Goal: Task Accomplishment & Management: Use online tool/utility

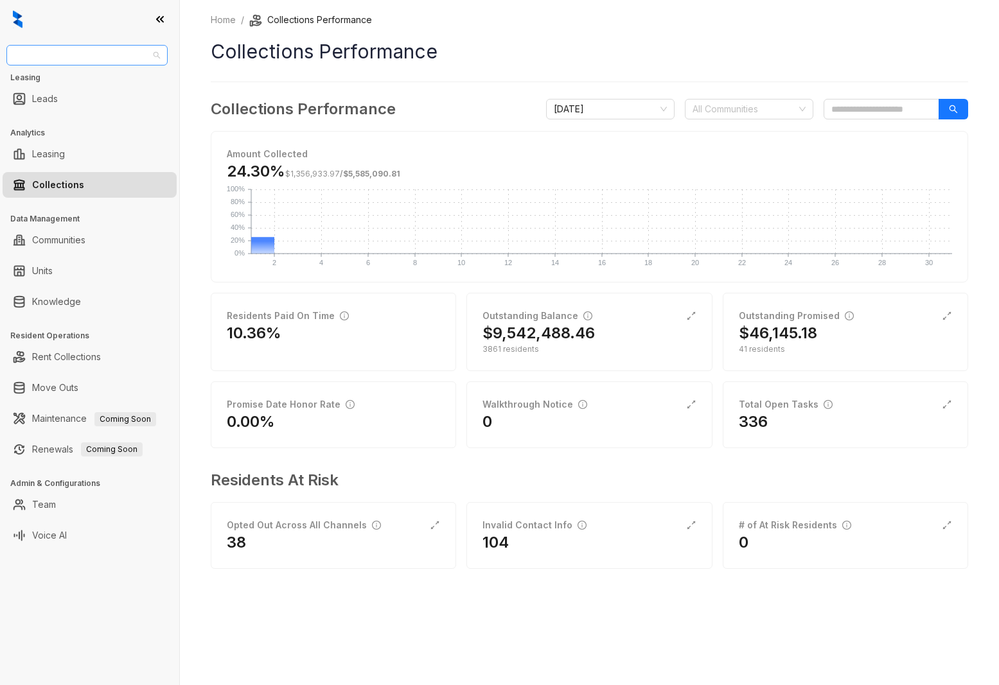
click at [98, 53] on span "Magnolia Capital" at bounding box center [87, 55] width 146 height 19
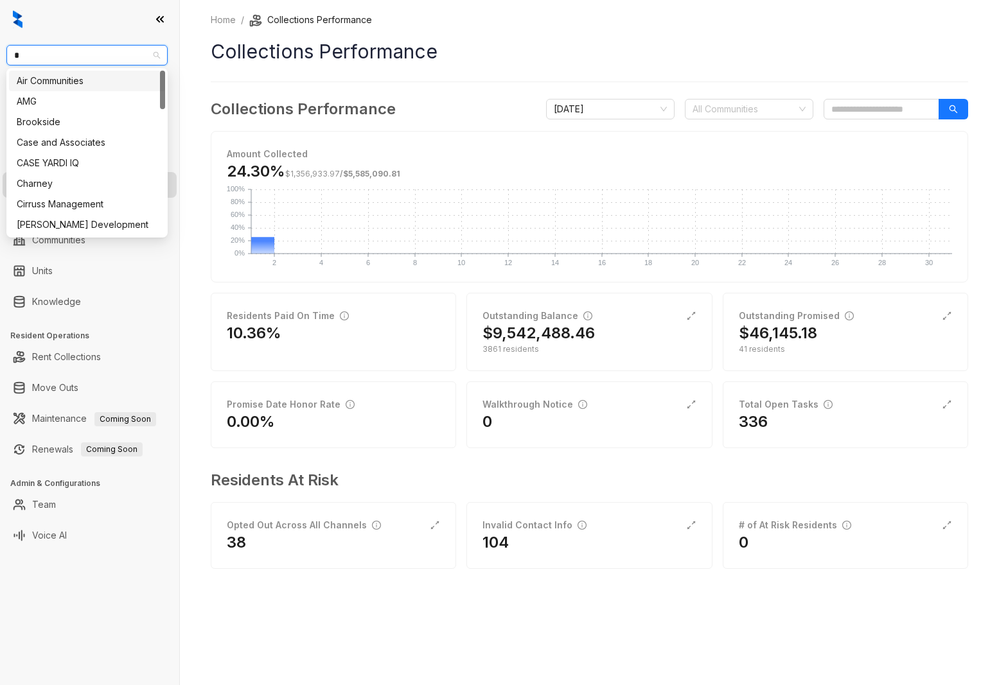
type input "**"
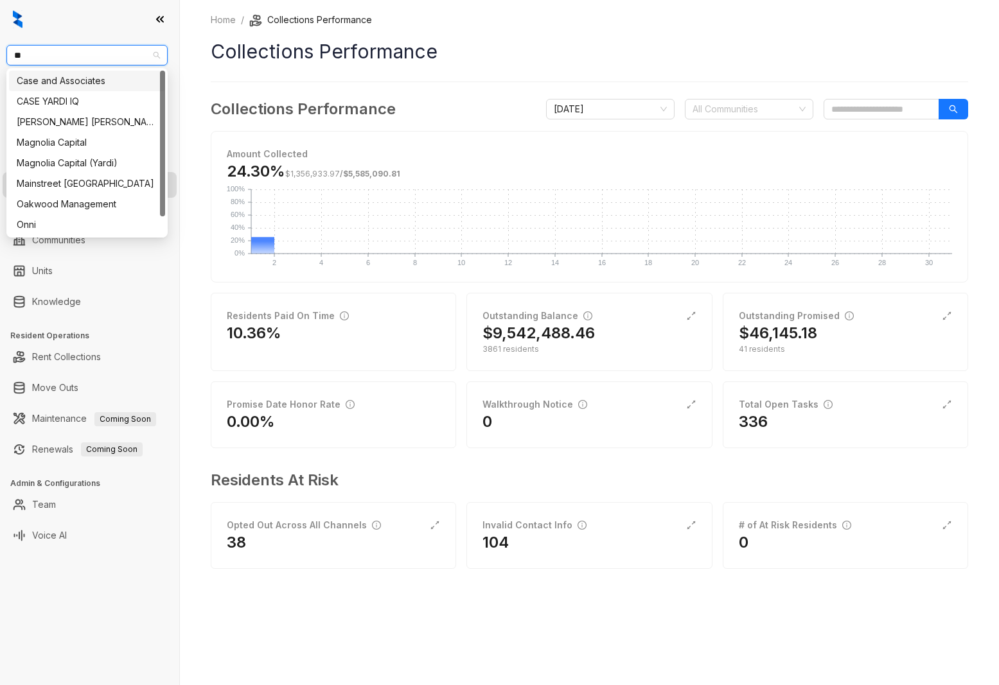
click at [62, 77] on div "Case and Associates" at bounding box center [87, 81] width 141 height 14
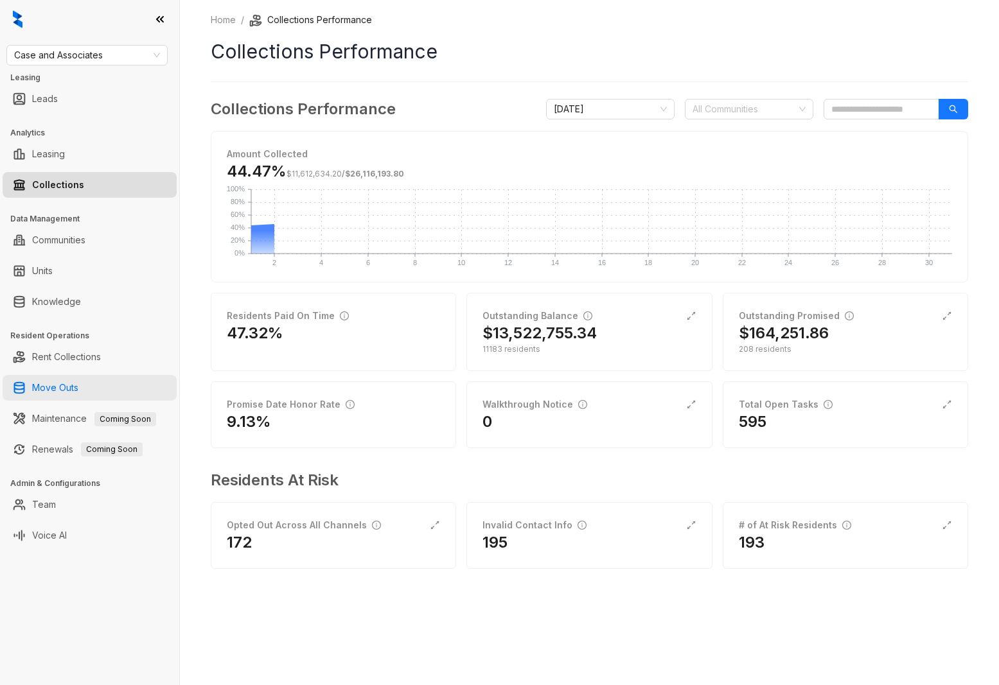
click at [60, 388] on link "Move Outs" at bounding box center [55, 388] width 46 height 26
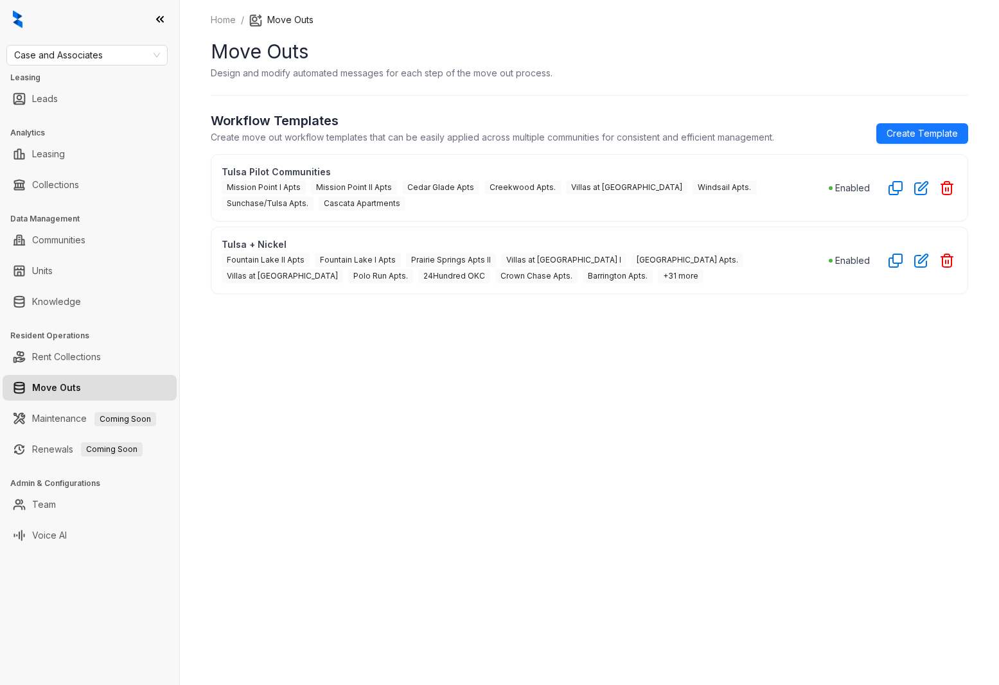
click at [563, 258] on span "Villas at [GEOGRAPHIC_DATA] I" at bounding box center [563, 260] width 125 height 14
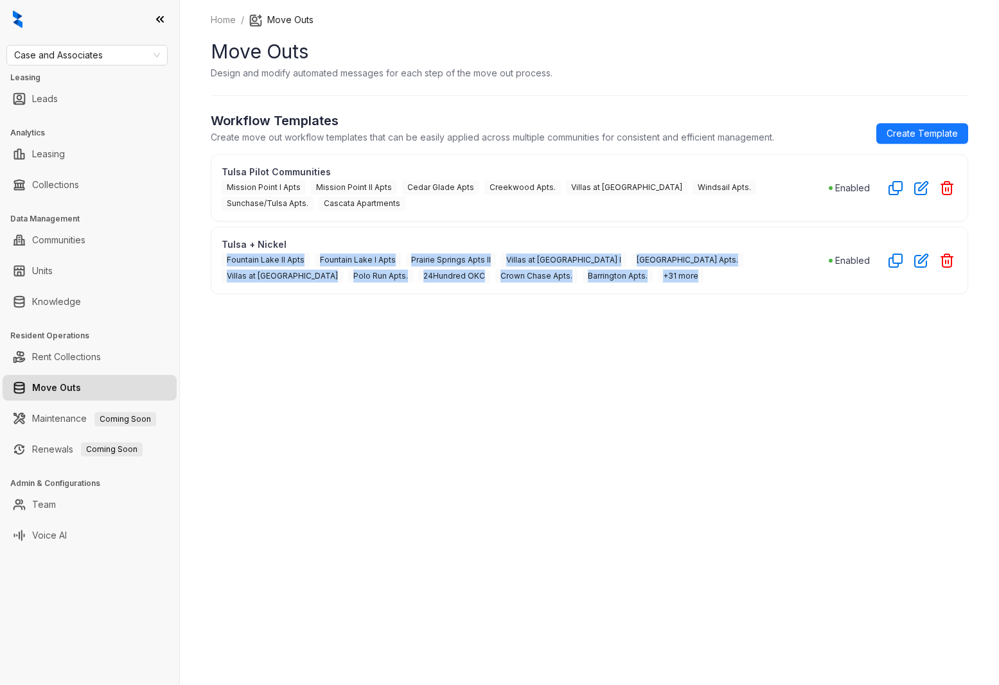
click at [563, 258] on span "Villas at [GEOGRAPHIC_DATA] I" at bounding box center [563, 260] width 125 height 14
click at [343, 269] on span "Villas at [GEOGRAPHIC_DATA]" at bounding box center [282, 276] width 121 height 14
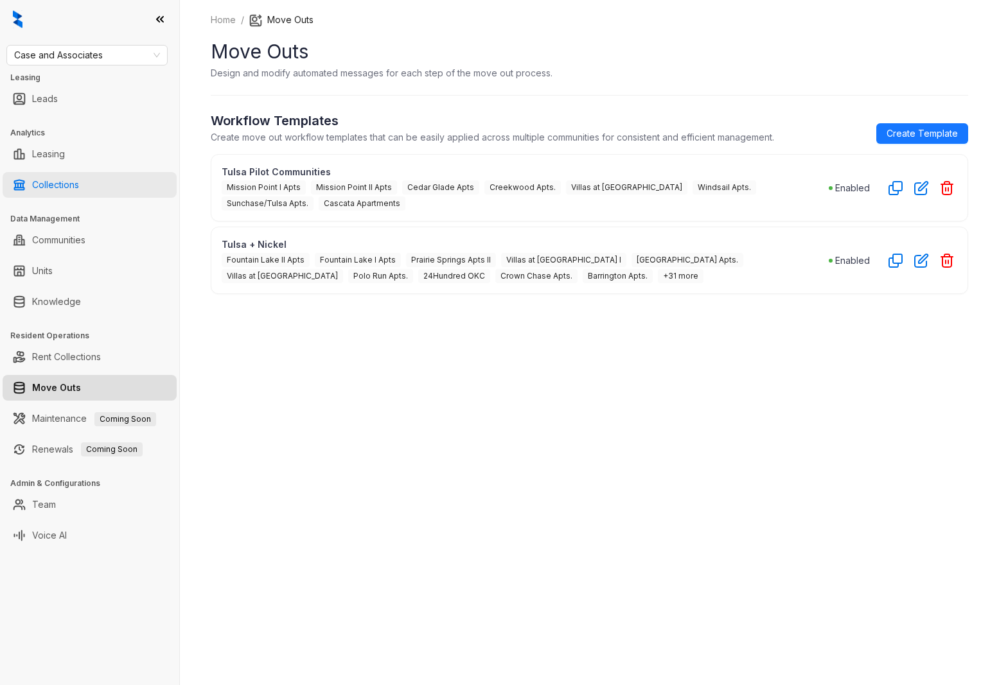
click at [74, 186] on link "Collections" at bounding box center [55, 185] width 47 height 26
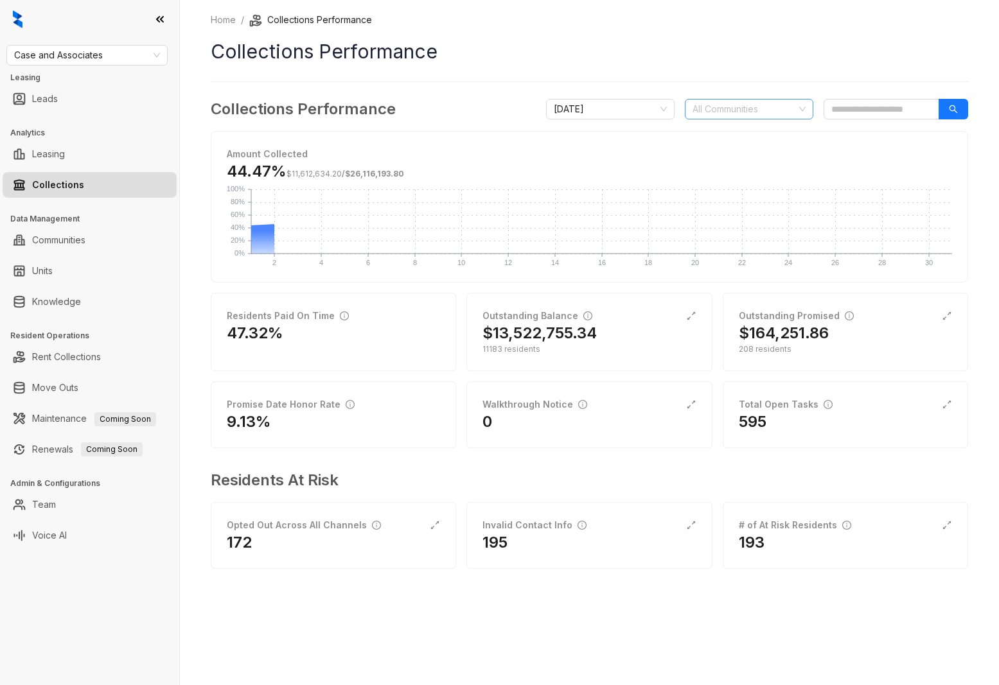
click at [764, 113] on div at bounding box center [742, 109] width 110 height 18
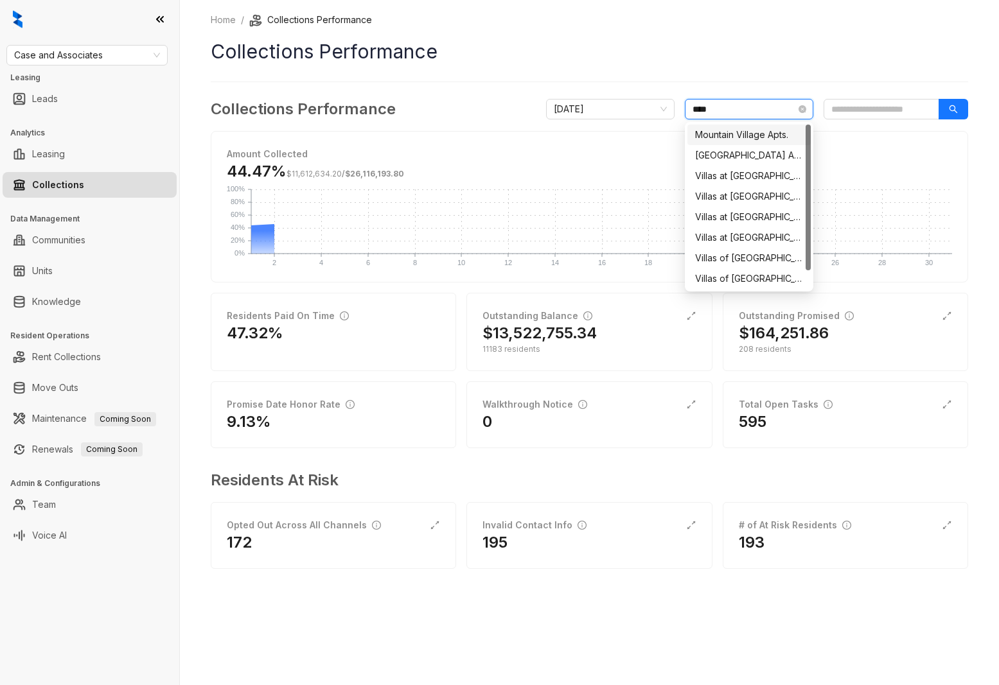
type input "*****"
click at [757, 215] on div "Villas at [GEOGRAPHIC_DATA] I" at bounding box center [749, 217] width 108 height 14
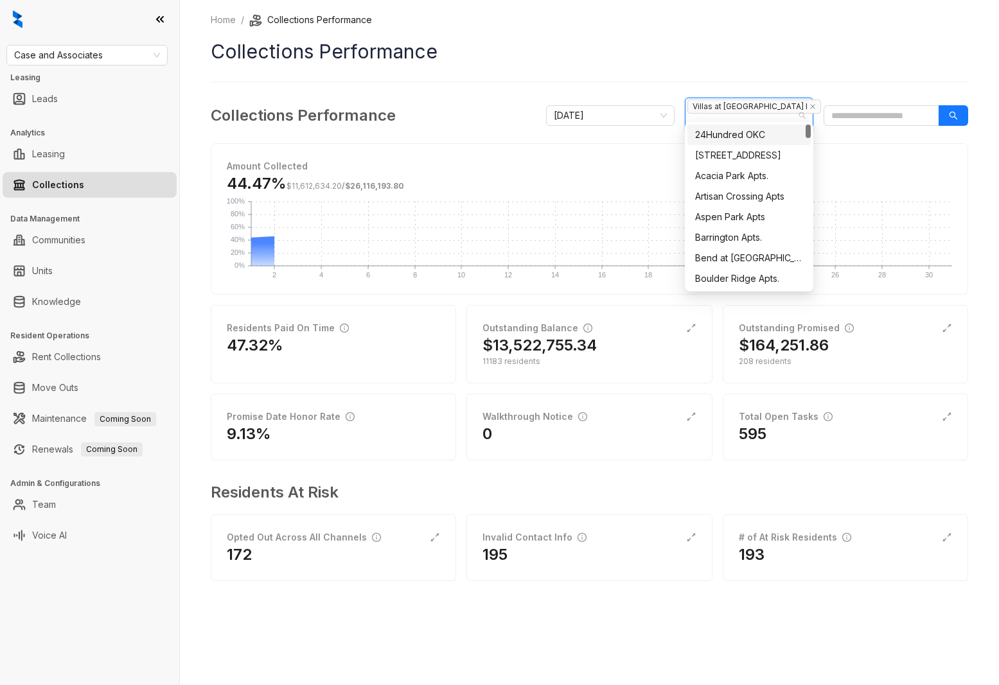
click at [755, 63] on h1 "Collections Performance" at bounding box center [589, 51] width 757 height 29
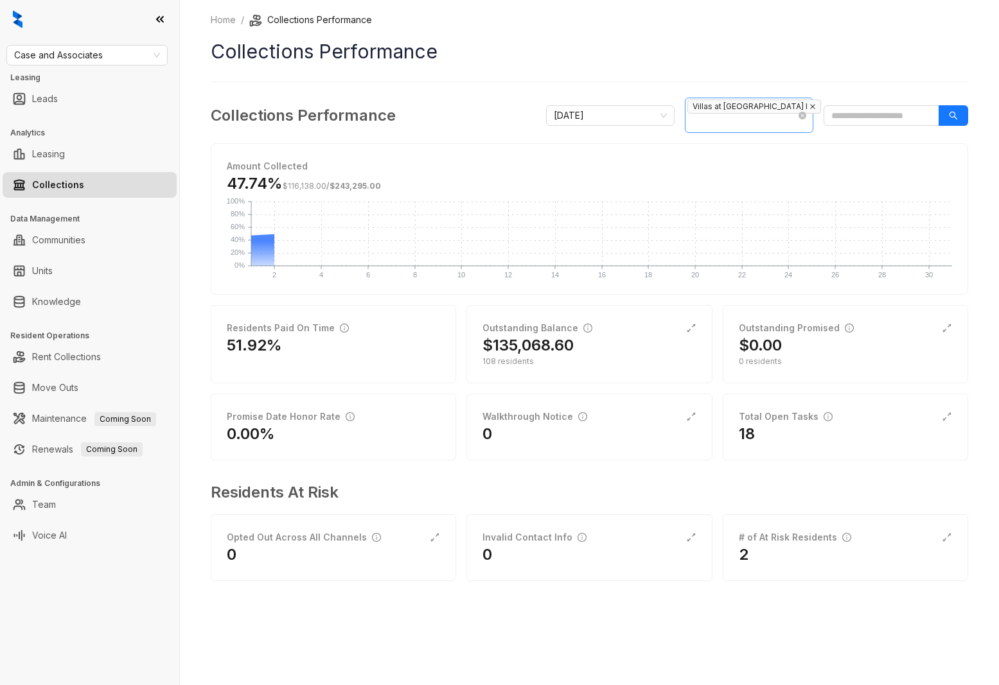
click at [809, 109] on icon "close" at bounding box center [812, 106] width 6 height 6
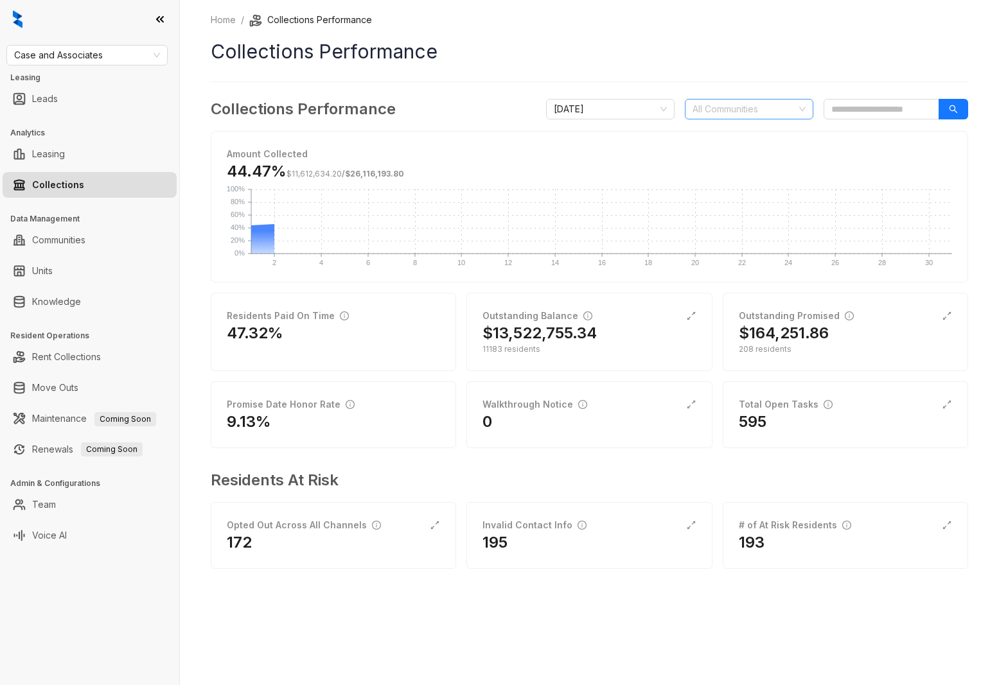
click at [744, 111] on div at bounding box center [742, 109] width 110 height 18
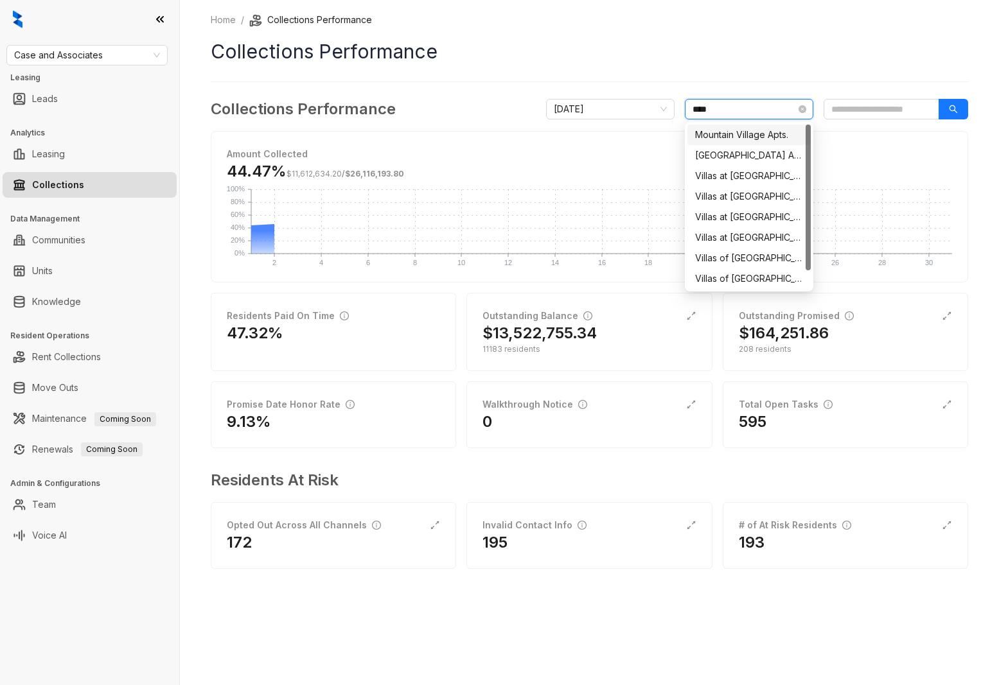
type input "*****"
click at [757, 236] on div "Villas at [GEOGRAPHIC_DATA]" at bounding box center [749, 238] width 108 height 14
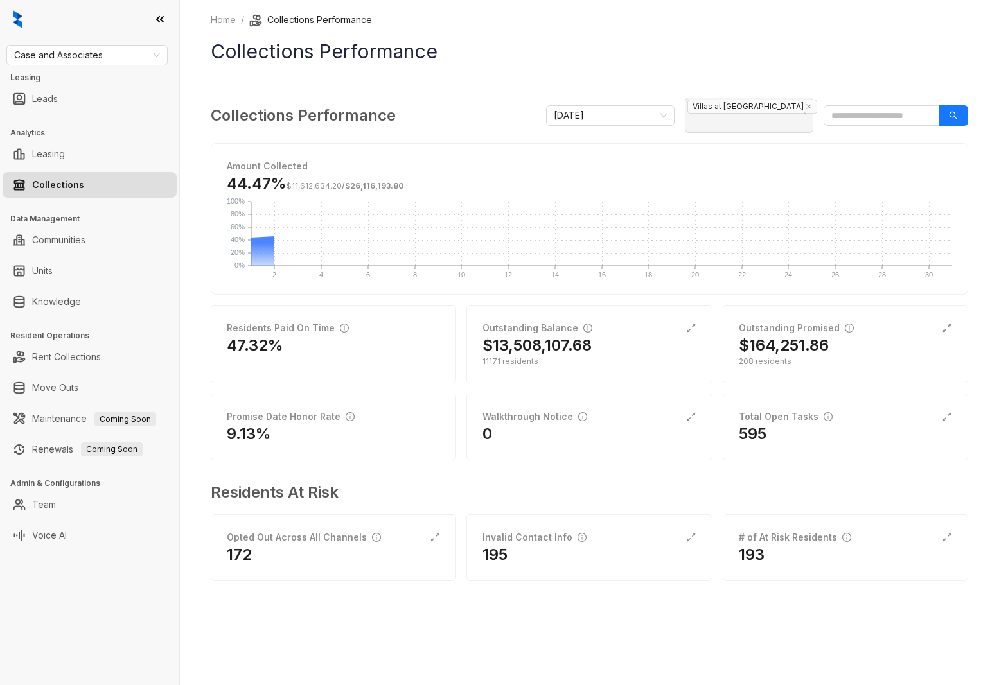
click at [534, 280] on div "Amount Collected 44.47% $11,612,634.20 / $26,116,193.80 2 2 4 4 6 6 8 8 10 10 1…" at bounding box center [589, 219] width 756 height 150
click at [806, 108] on icon "close" at bounding box center [809, 106] width 6 height 6
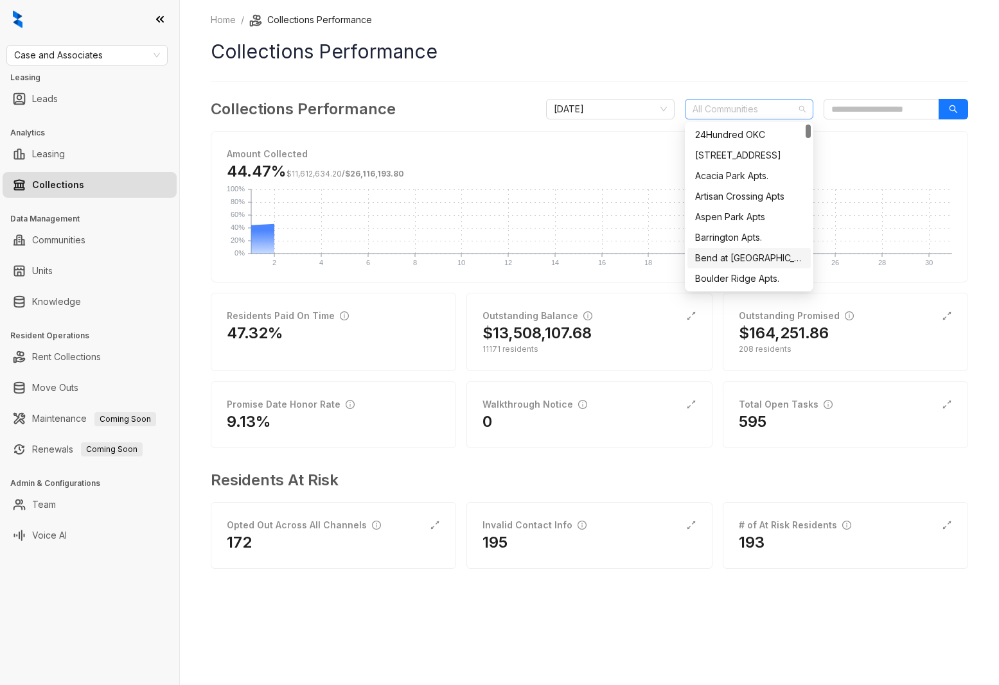
click at [727, 106] on div at bounding box center [742, 109] width 110 height 18
type input "*****"
click at [754, 195] on div "Villas at [GEOGRAPHIC_DATA]" at bounding box center [749, 197] width 108 height 14
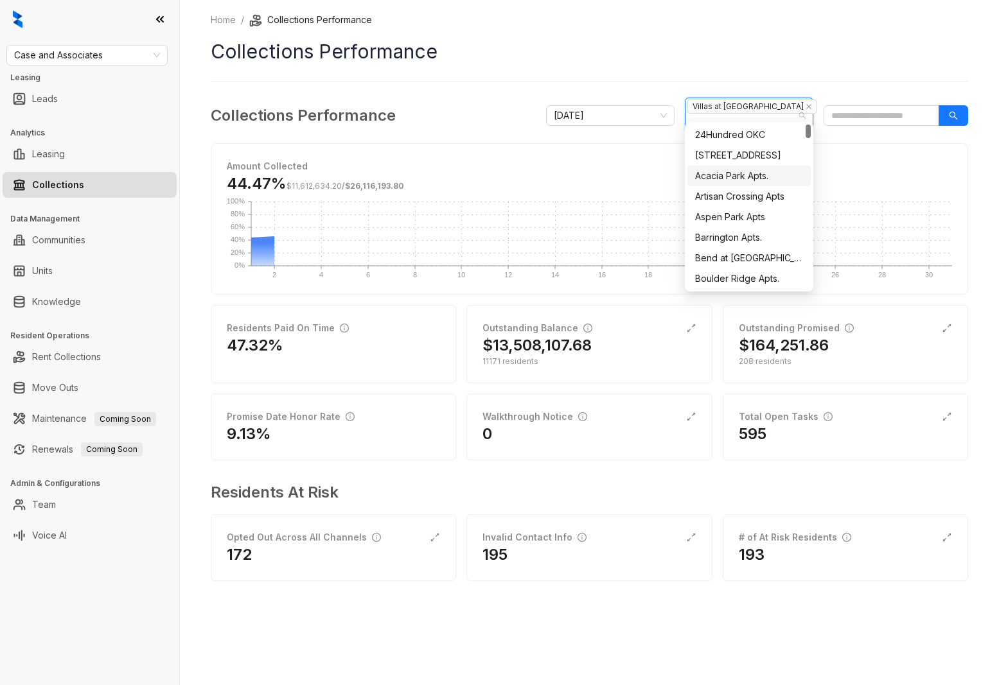
click at [582, 84] on div "Home / Collections Performance Collections Performance Collections Performance …" at bounding box center [589, 306] width 757 height 587
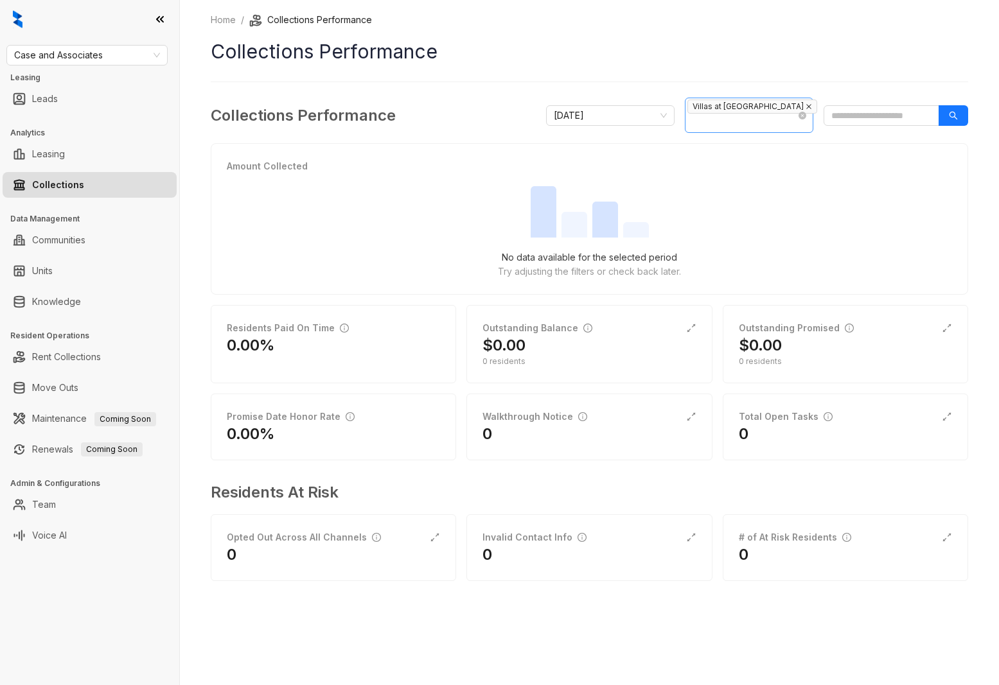
click at [806, 110] on icon "close" at bounding box center [809, 106] width 6 height 6
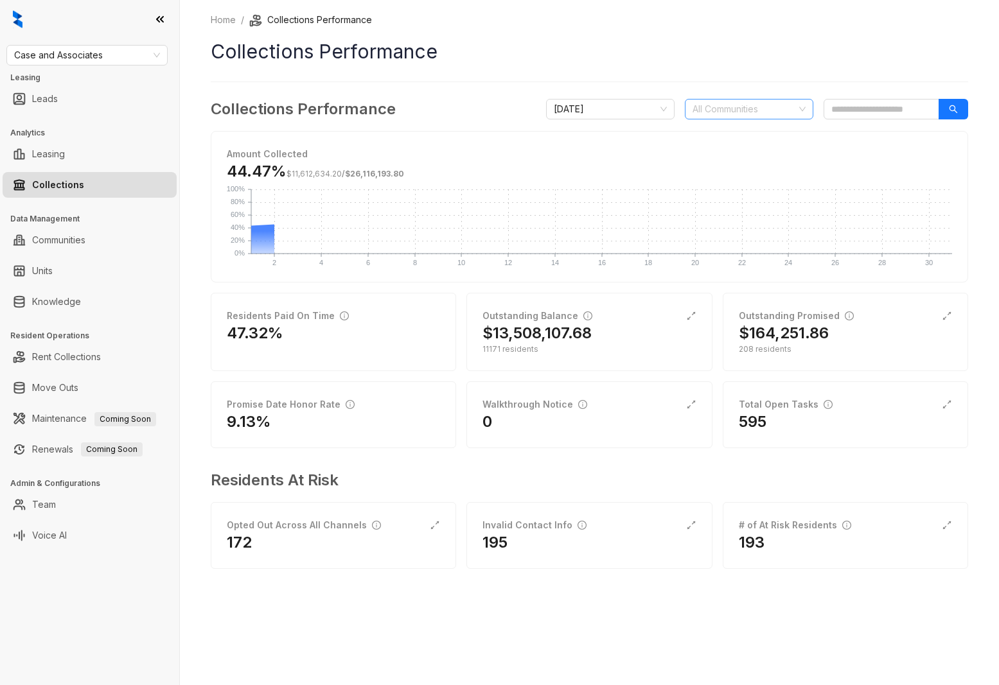
click at [725, 109] on div at bounding box center [742, 109] width 110 height 18
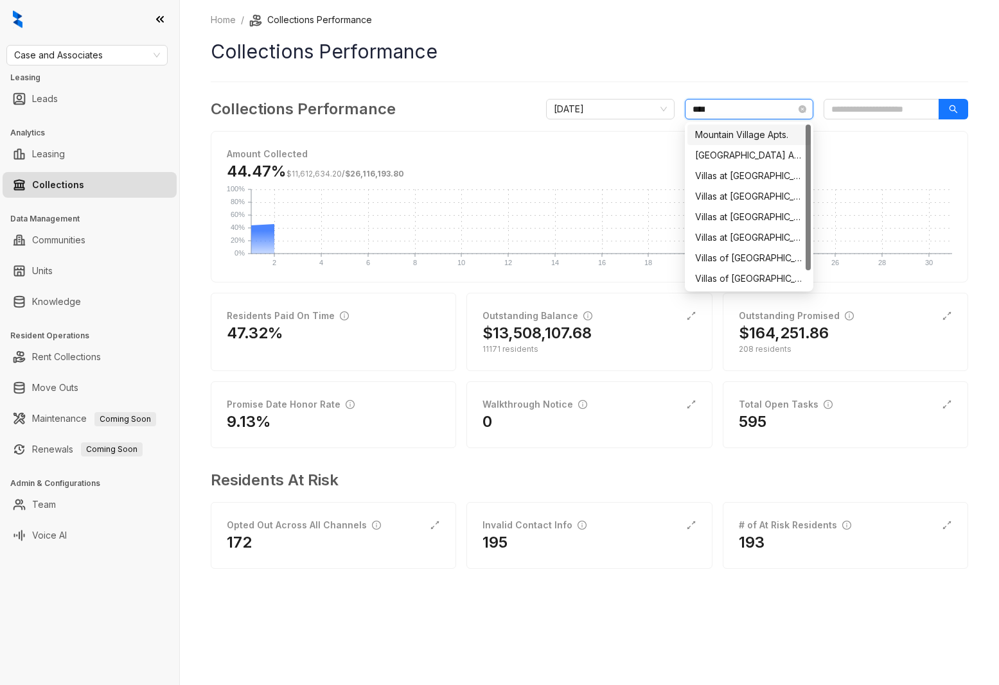
type input "*****"
click at [768, 216] on div "Villas at [GEOGRAPHIC_DATA] I" at bounding box center [749, 217] width 108 height 14
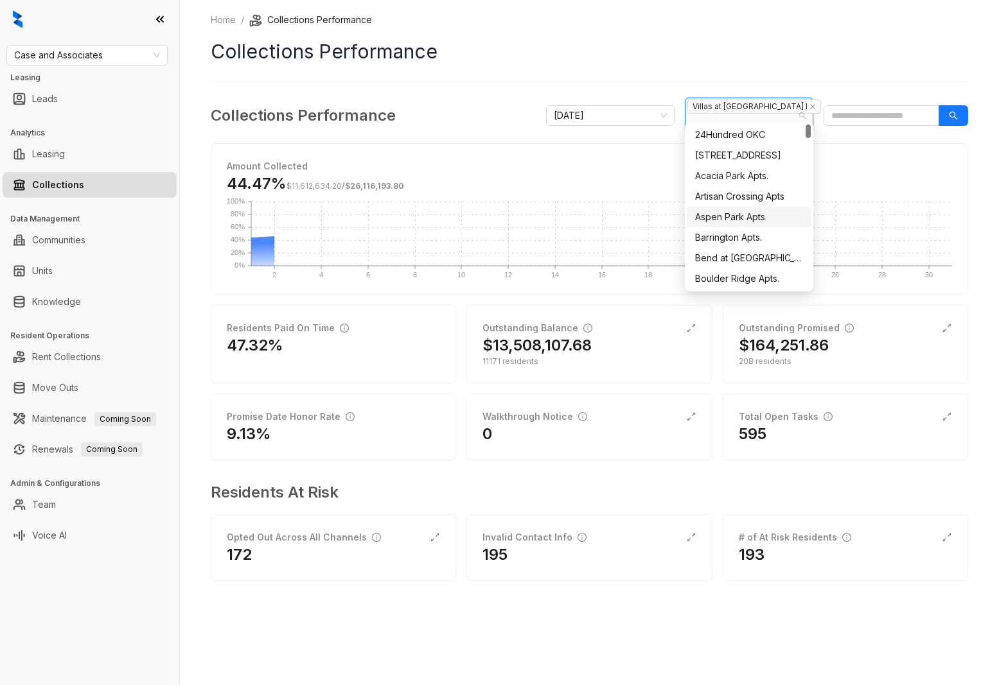
click at [629, 48] on h1 "Collections Performance" at bounding box center [589, 51] width 757 height 29
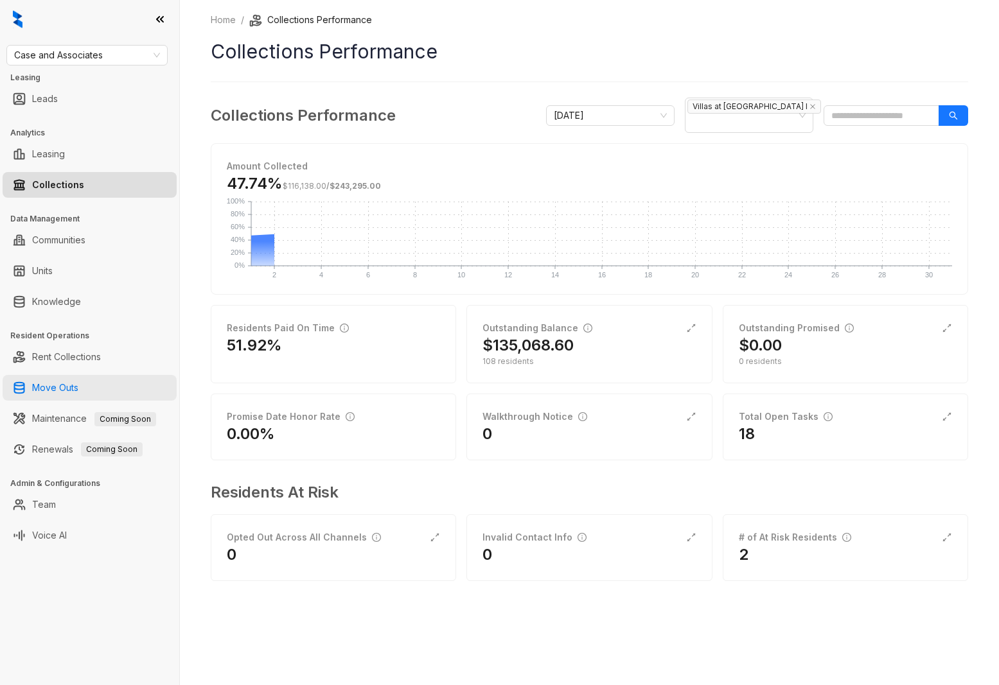
click at [70, 376] on link "Move Outs" at bounding box center [55, 388] width 46 height 26
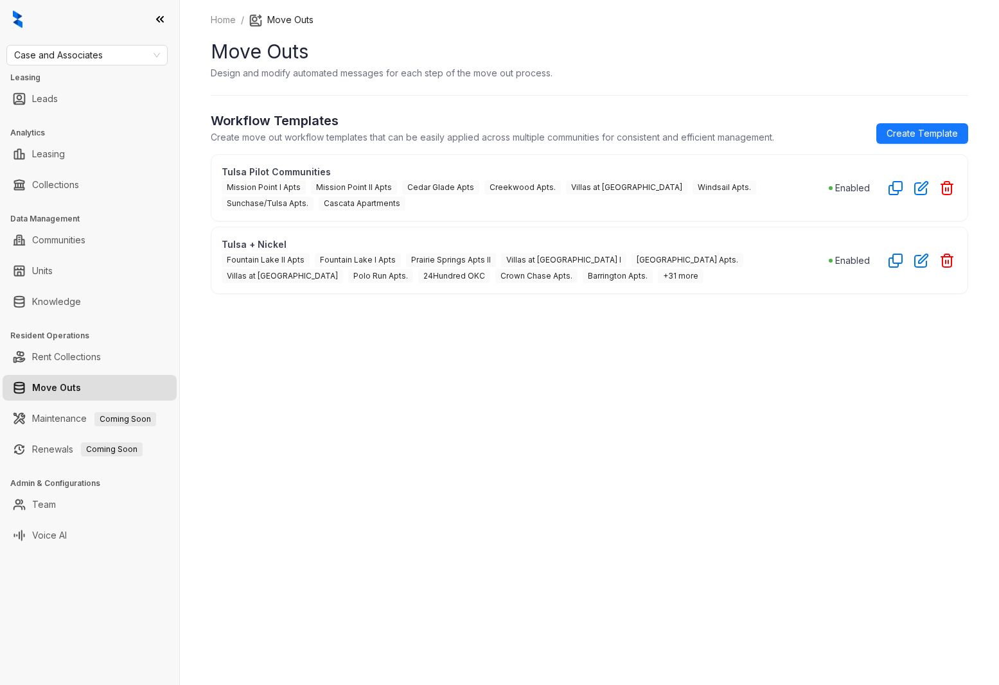
click at [721, 281] on div "[GEOGRAPHIC_DATA] I [GEOGRAPHIC_DATA] [GEOGRAPHIC_DATA] at [GEOGRAPHIC_DATA] I …" at bounding box center [525, 267] width 607 height 32
drag, startPoint x: 500, startPoint y: 256, endPoint x: 627, endPoint y: 281, distance: 129.5
click at [772, 258] on div "[GEOGRAPHIC_DATA] I [GEOGRAPHIC_DATA] [GEOGRAPHIC_DATA] at [GEOGRAPHIC_DATA] I …" at bounding box center [525, 267] width 607 height 32
click at [624, 281] on div "[GEOGRAPHIC_DATA] I [GEOGRAPHIC_DATA] [GEOGRAPHIC_DATA] at [GEOGRAPHIC_DATA] I …" at bounding box center [525, 267] width 607 height 32
click at [79, 182] on link "Collections" at bounding box center [55, 185] width 47 height 26
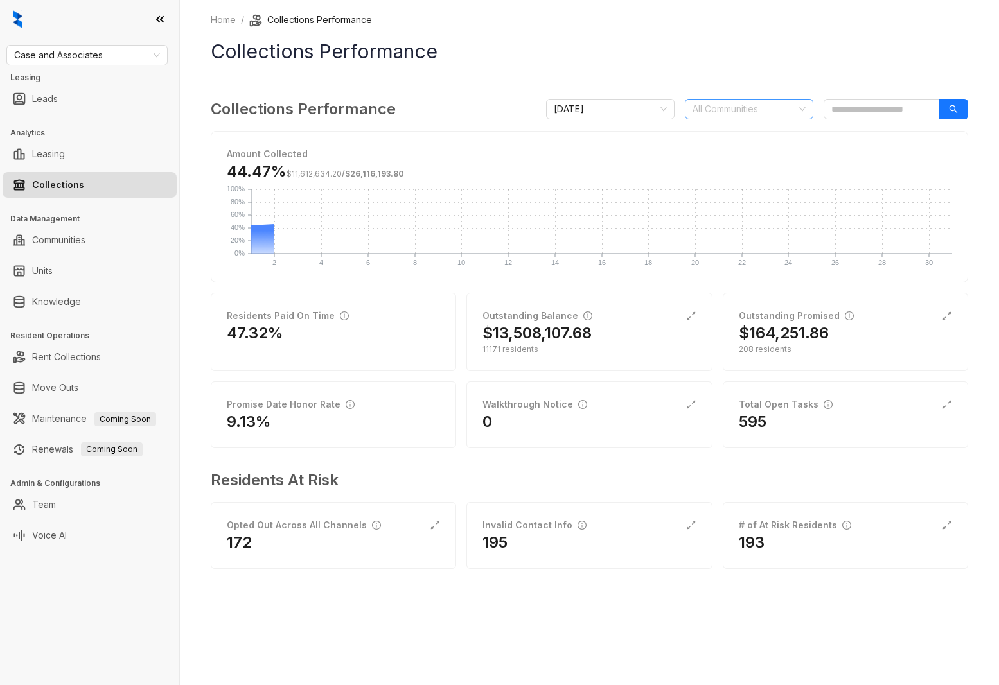
click at [755, 116] on div at bounding box center [742, 109] width 110 height 18
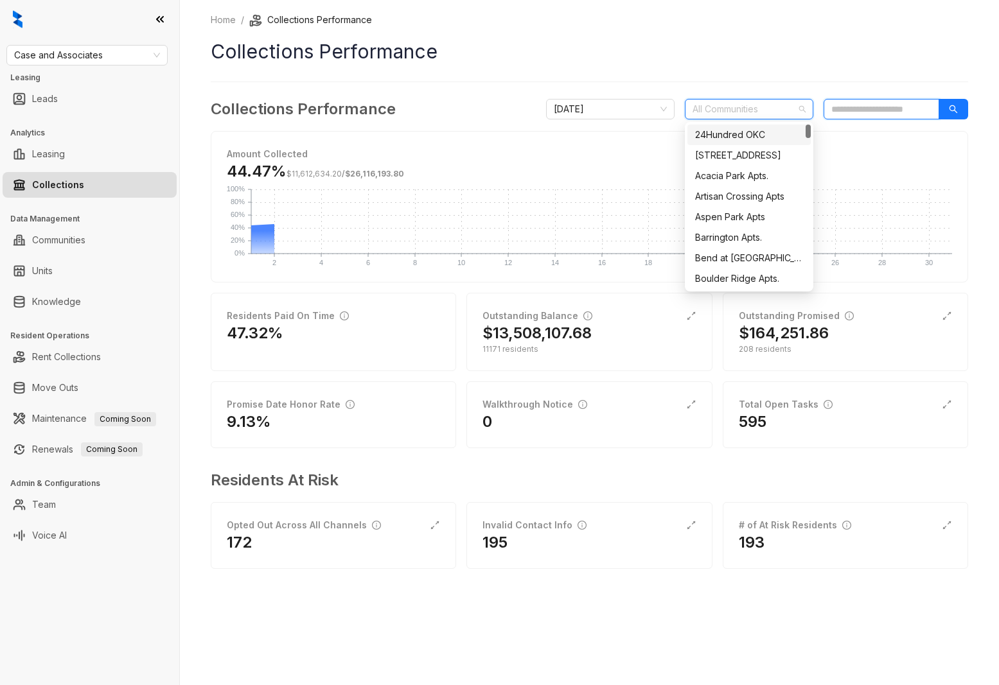
click at [851, 119] on input "search" at bounding box center [882, 109] width 116 height 21
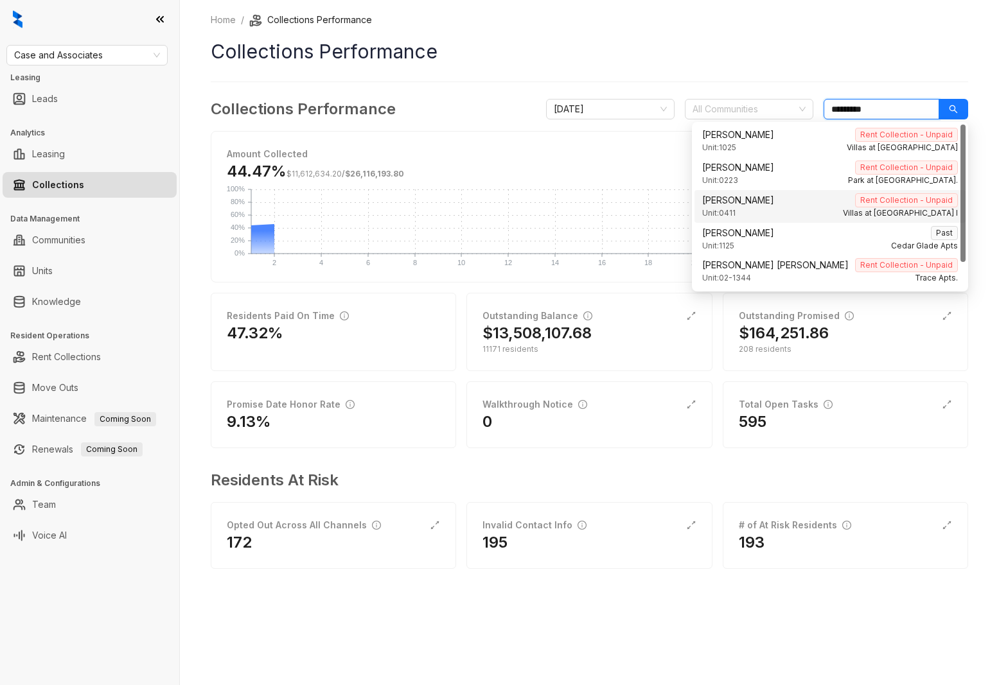
click at [829, 197] on div "[PERSON_NAME] Rent Collection - Unpaid" at bounding box center [830, 200] width 256 height 14
type input "*********"
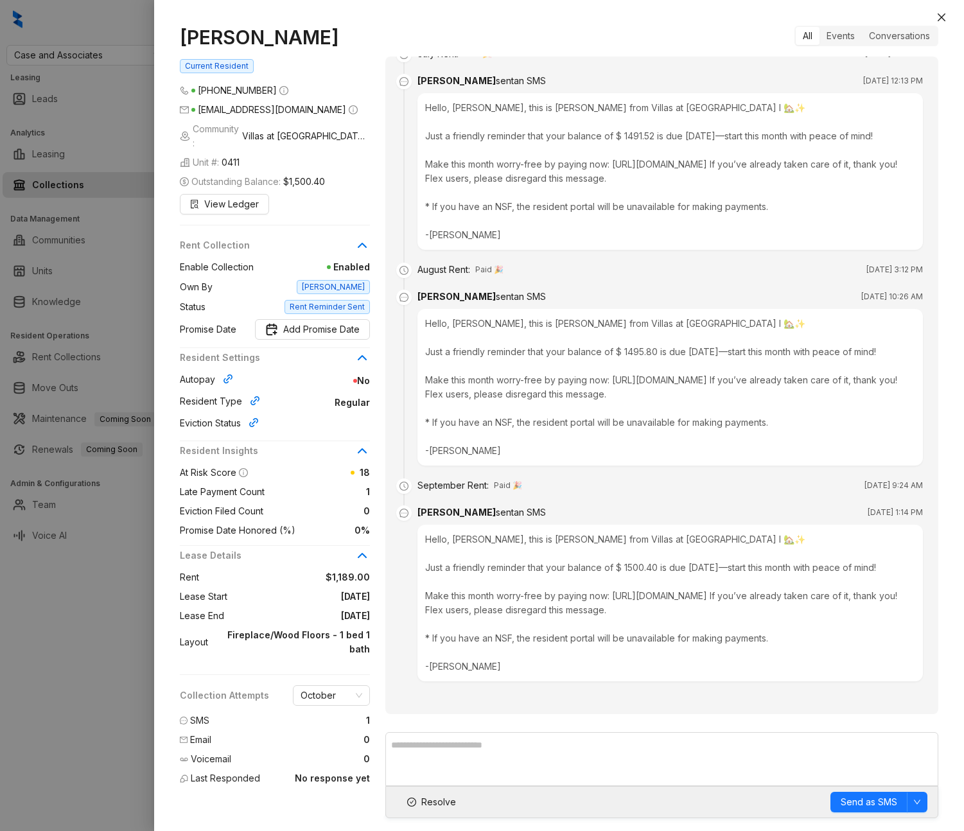
scroll to position [628, 0]
click at [80, 629] on div at bounding box center [482, 415] width 964 height 831
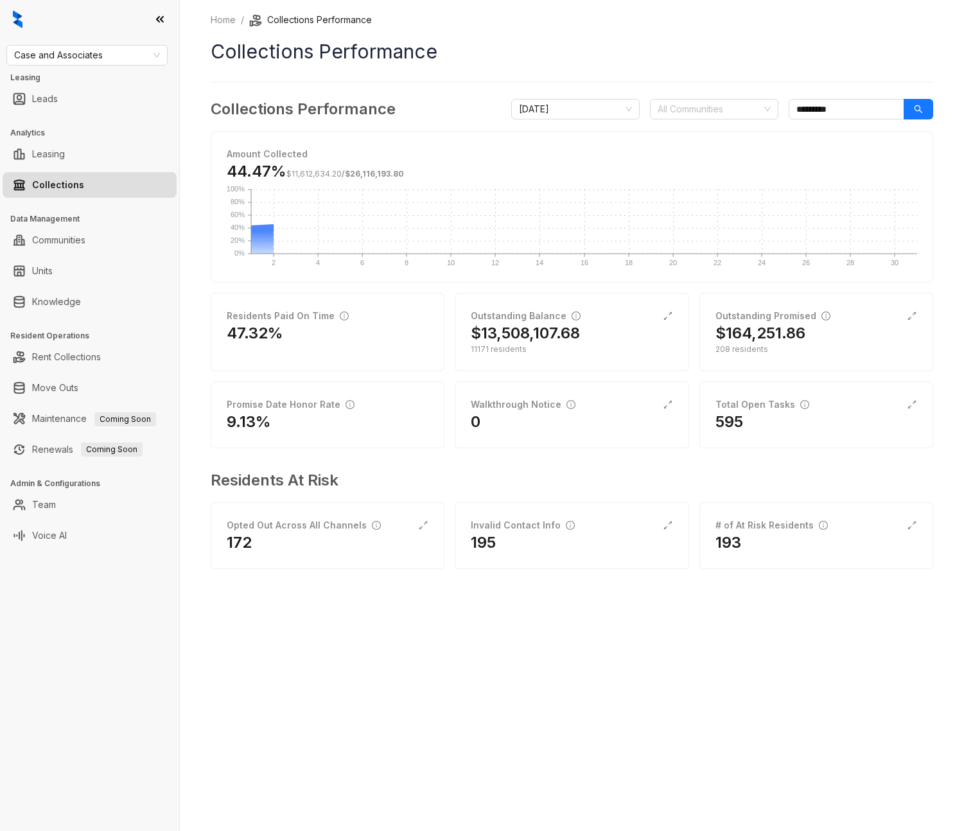
click at [66, 488] on h3 "Admin & Configurations" at bounding box center [94, 484] width 169 height 12
click at [56, 502] on link "Team" at bounding box center [44, 505] width 24 height 26
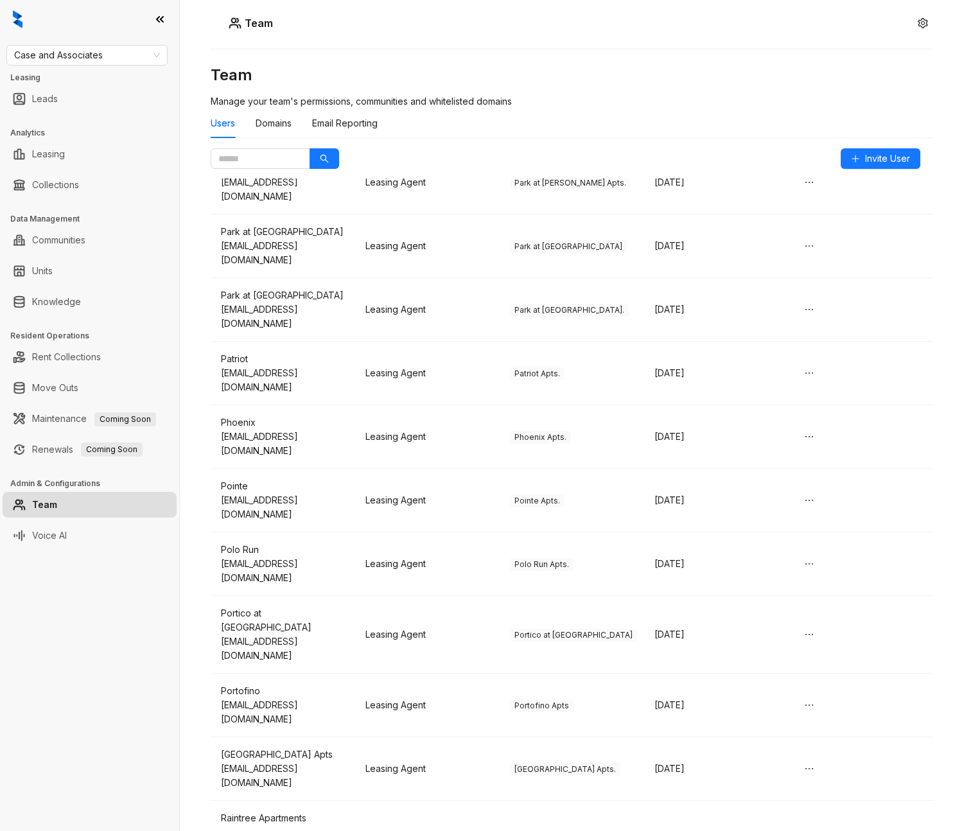
scroll to position [3355, 0]
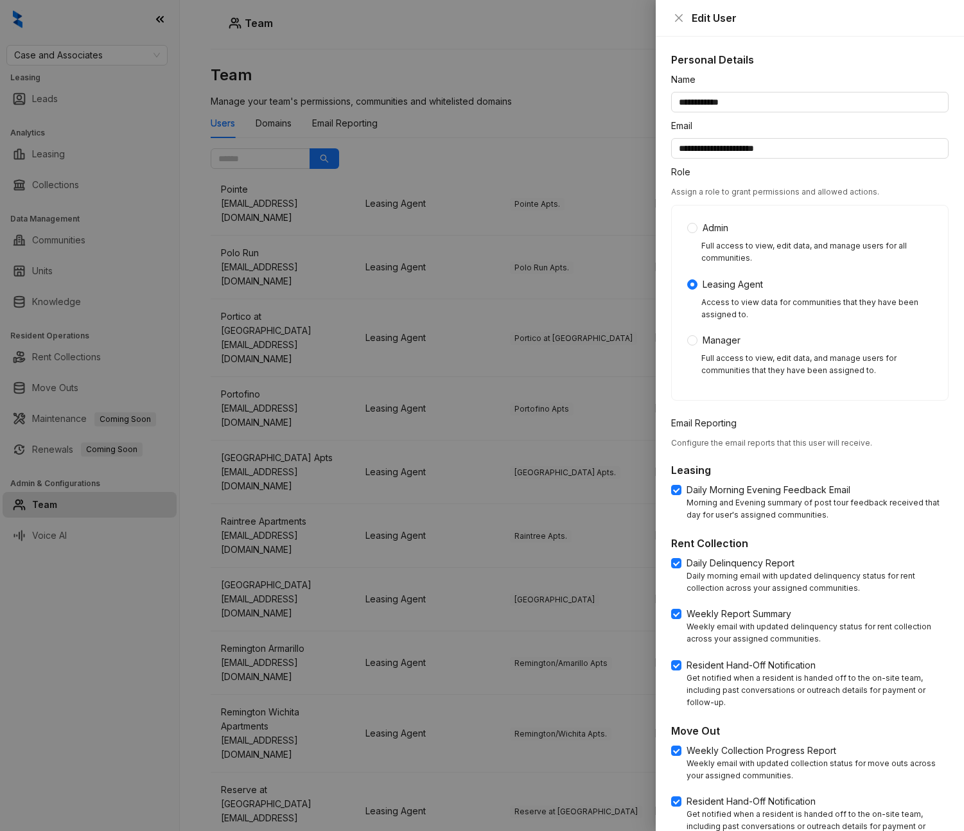
scroll to position [213, 0]
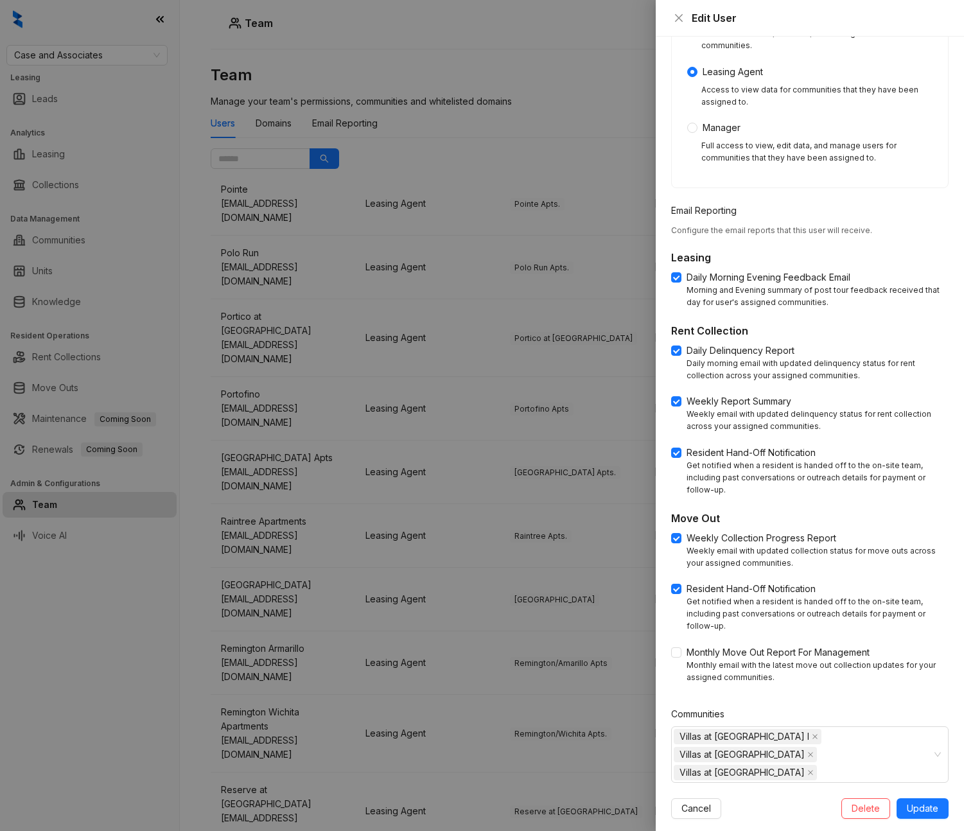
click at [506, 154] on div at bounding box center [482, 415] width 964 height 831
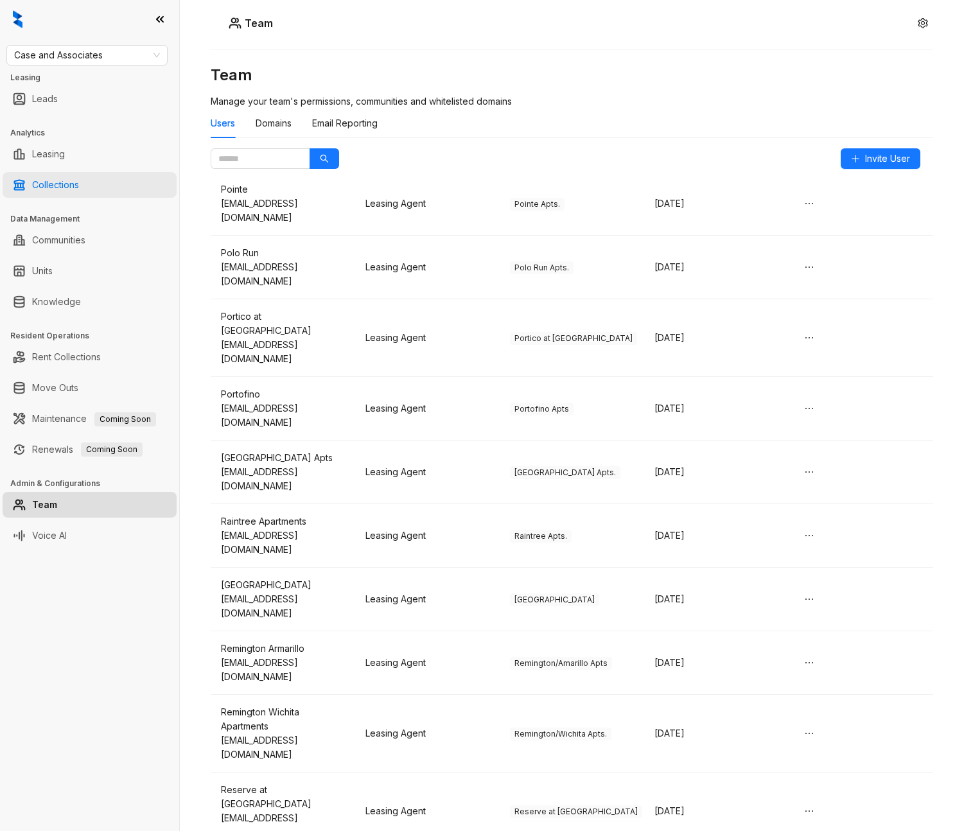
click at [57, 186] on link "Collections" at bounding box center [55, 185] width 47 height 26
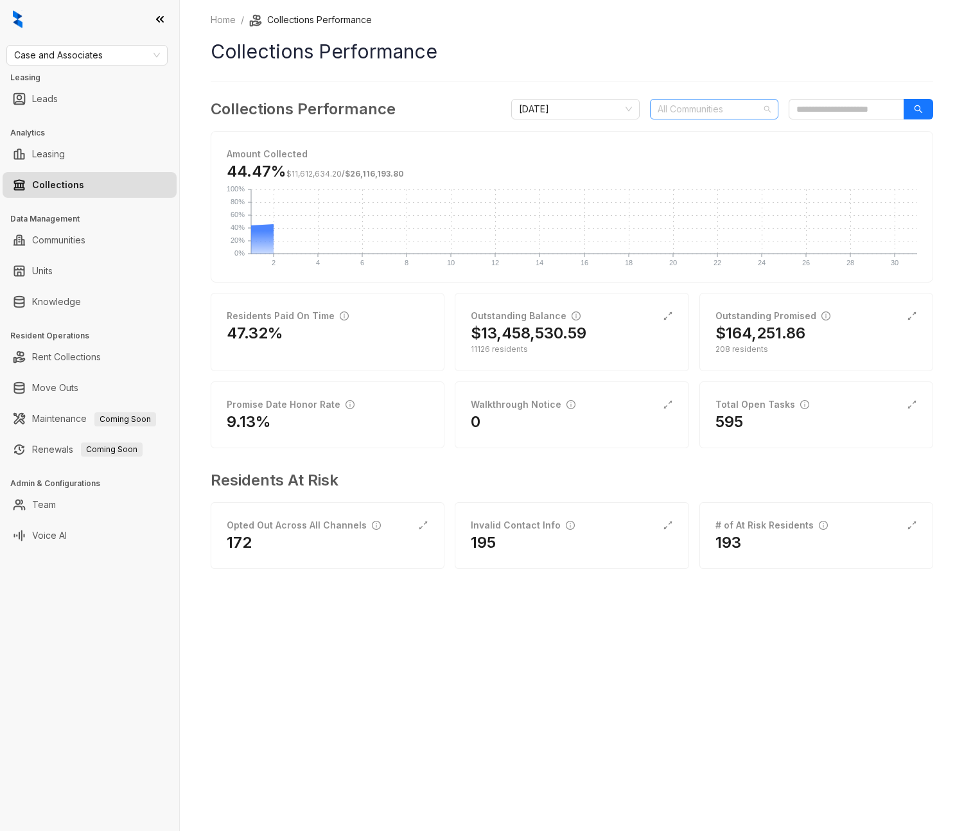
click at [705, 116] on div at bounding box center [708, 109] width 110 height 18
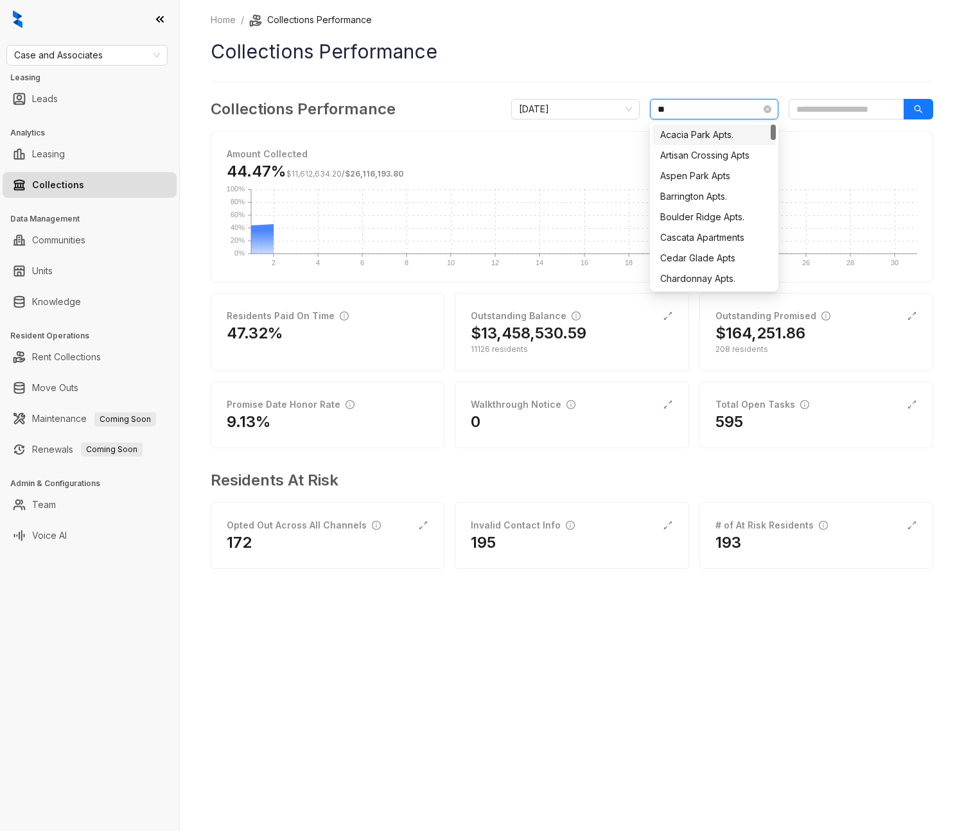
type input "***"
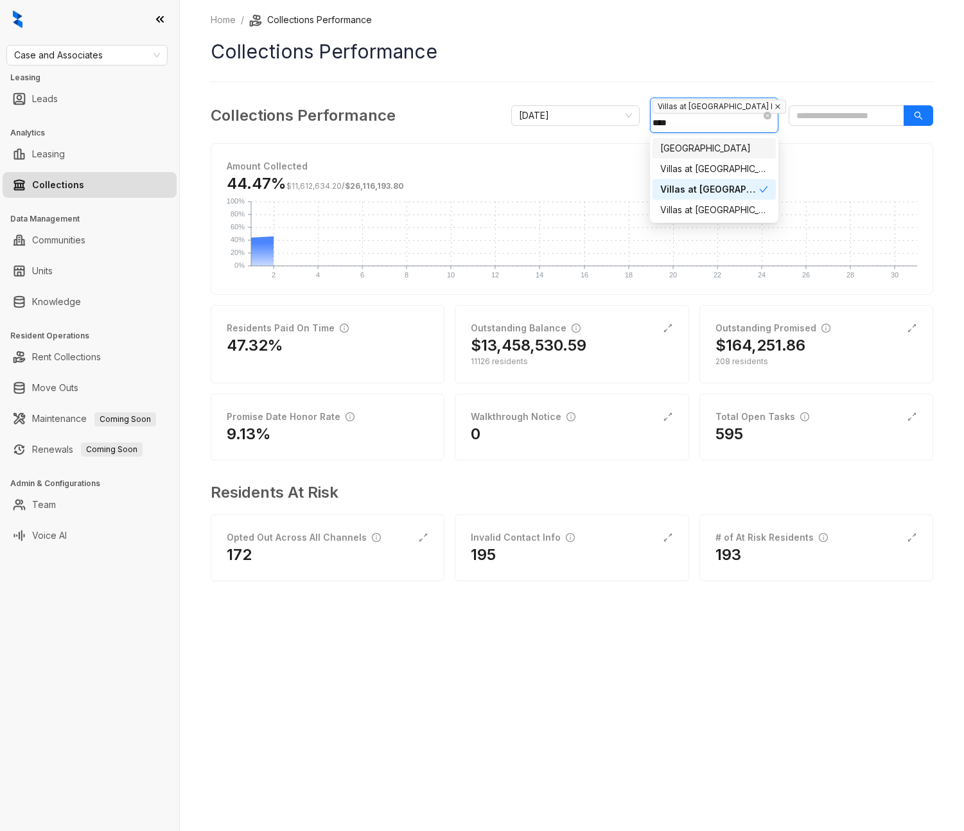
type input "*****"
click at [739, 206] on div "Villas at [GEOGRAPHIC_DATA]" at bounding box center [714, 210] width 108 height 14
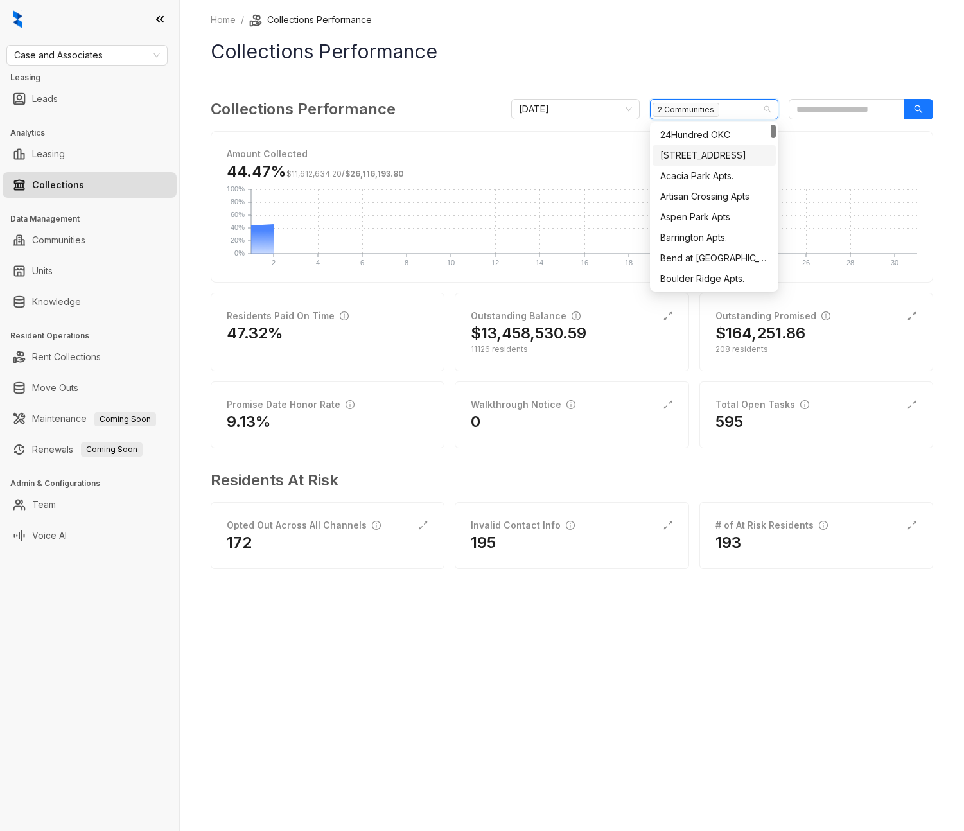
click at [766, 68] on div "Home / Collections Performance Collections Performance Collections Performance …" at bounding box center [572, 300] width 723 height 574
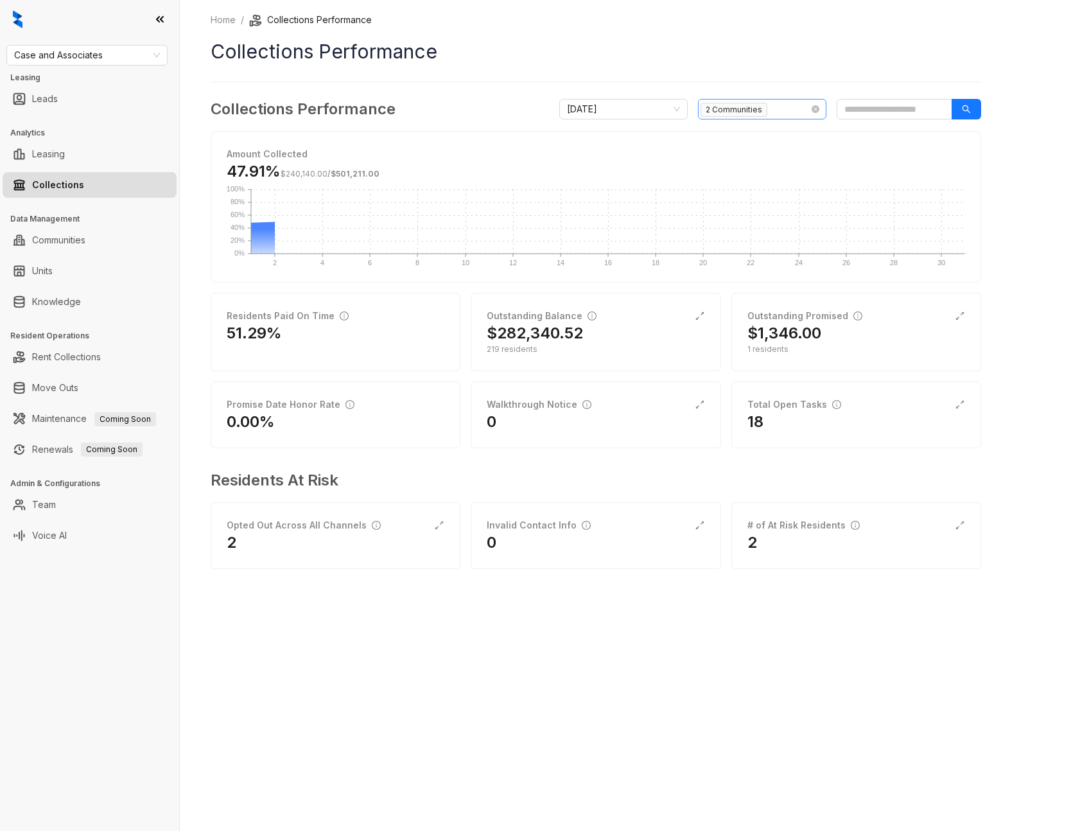
click at [785, 117] on div "2 Communities" at bounding box center [756, 109] width 110 height 18
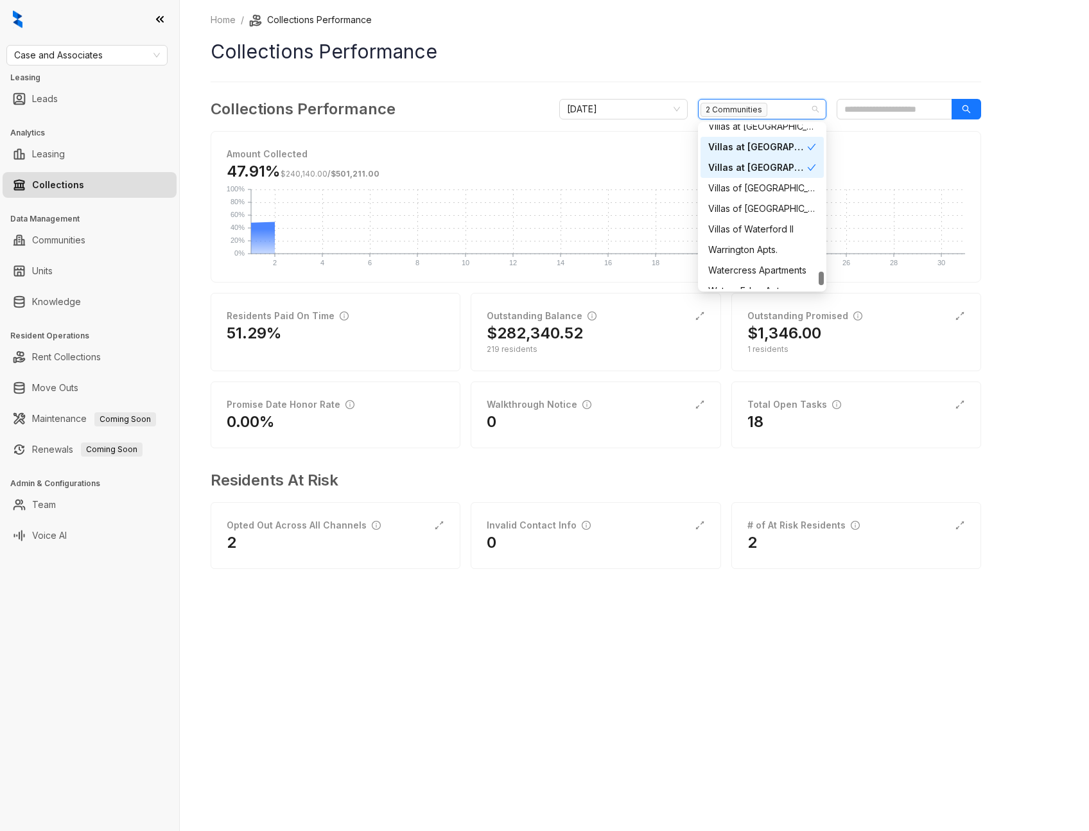
scroll to position [1722, 0]
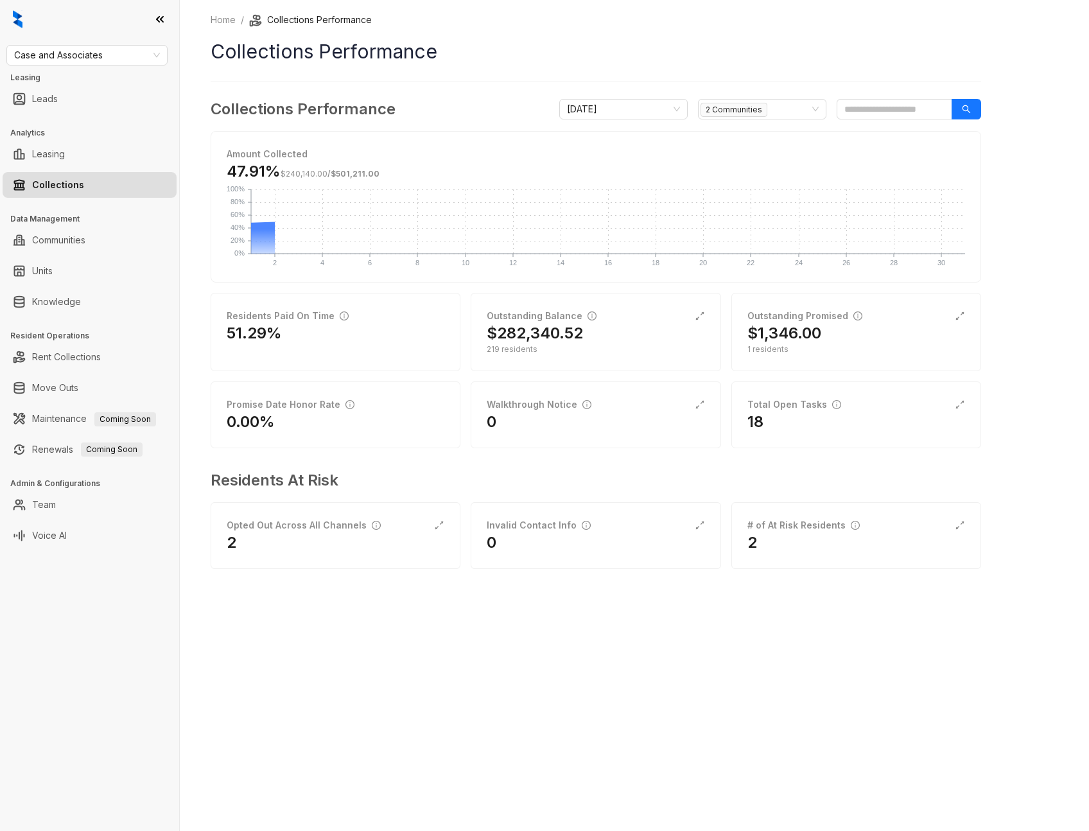
click at [998, 223] on div "Home / Collections Performance Collections Performance Collections Performance …" at bounding box center [635, 415] width 910 height 831
click at [752, 107] on div at bounding box center [756, 109] width 110 height 18
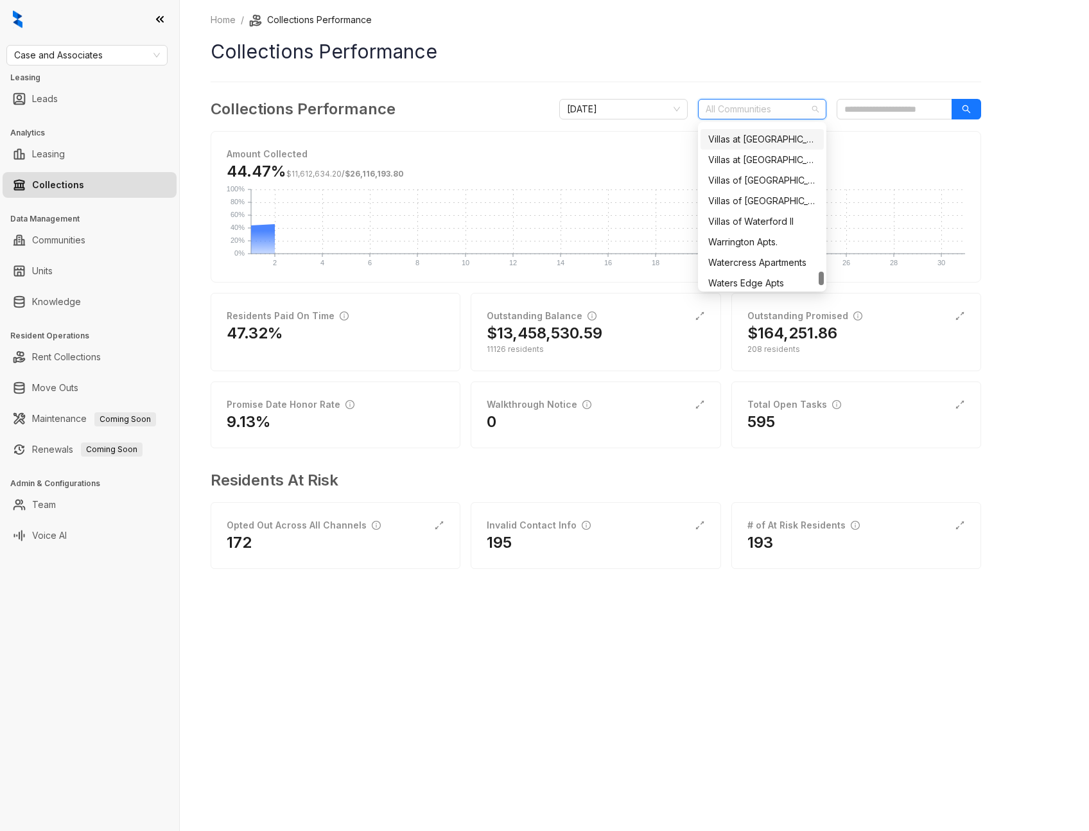
click at [752, 139] on div "Villas at [GEOGRAPHIC_DATA] I" at bounding box center [763, 139] width 108 height 14
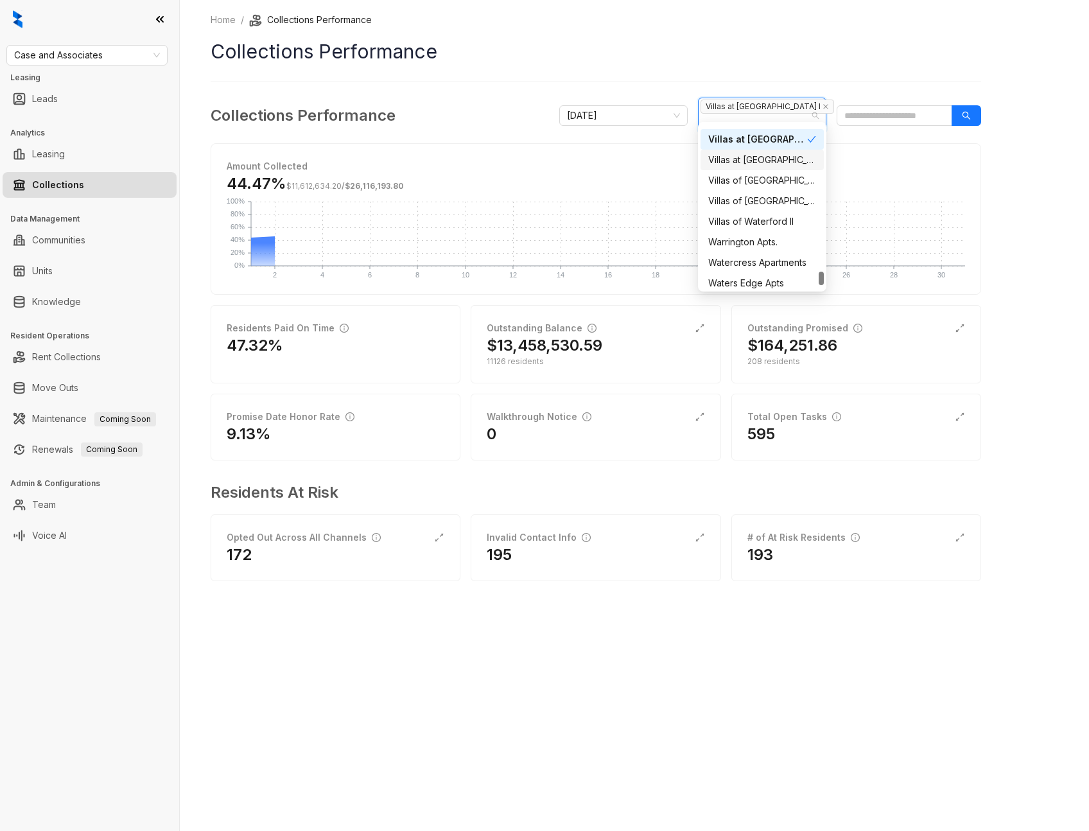
click at [746, 161] on div "Villas at [GEOGRAPHIC_DATA]" at bounding box center [763, 160] width 108 height 14
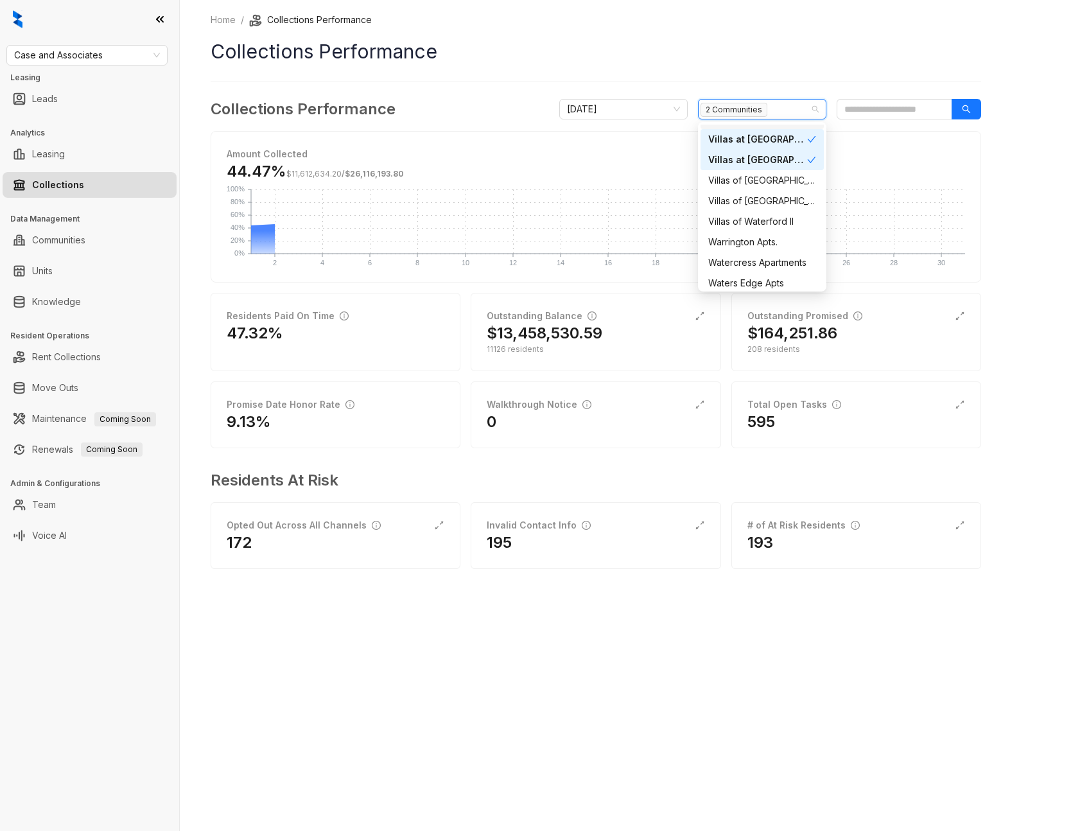
click at [701, 88] on div "Home / Collections Performance Collections Performance Collections Performance …" at bounding box center [596, 300] width 771 height 574
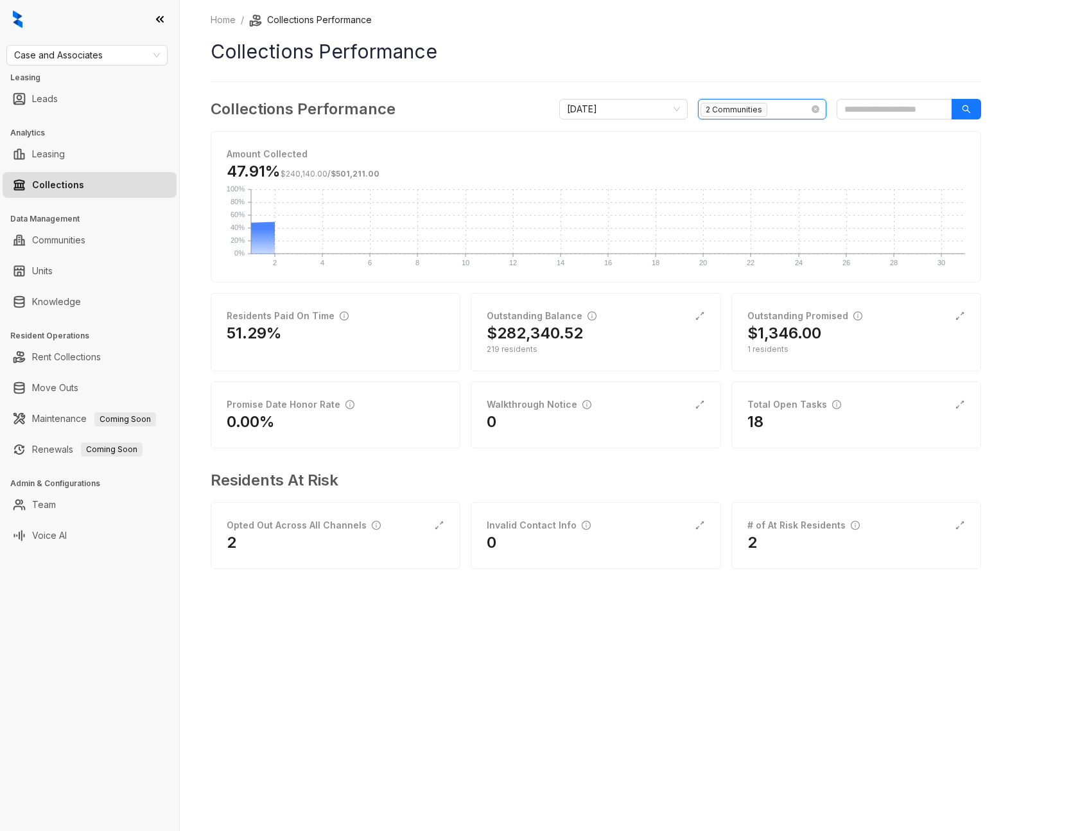
click at [773, 114] on input "search" at bounding box center [774, 108] width 3 height 15
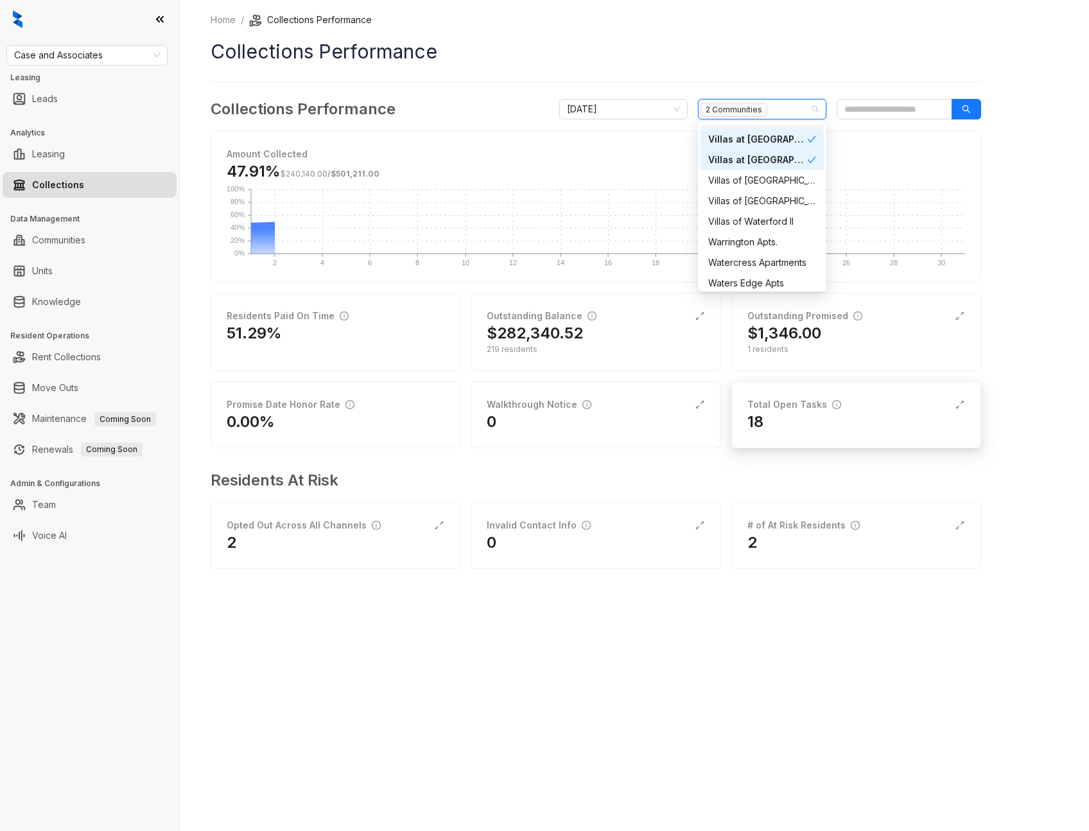
click at [800, 416] on div "18" at bounding box center [857, 422] width 218 height 21
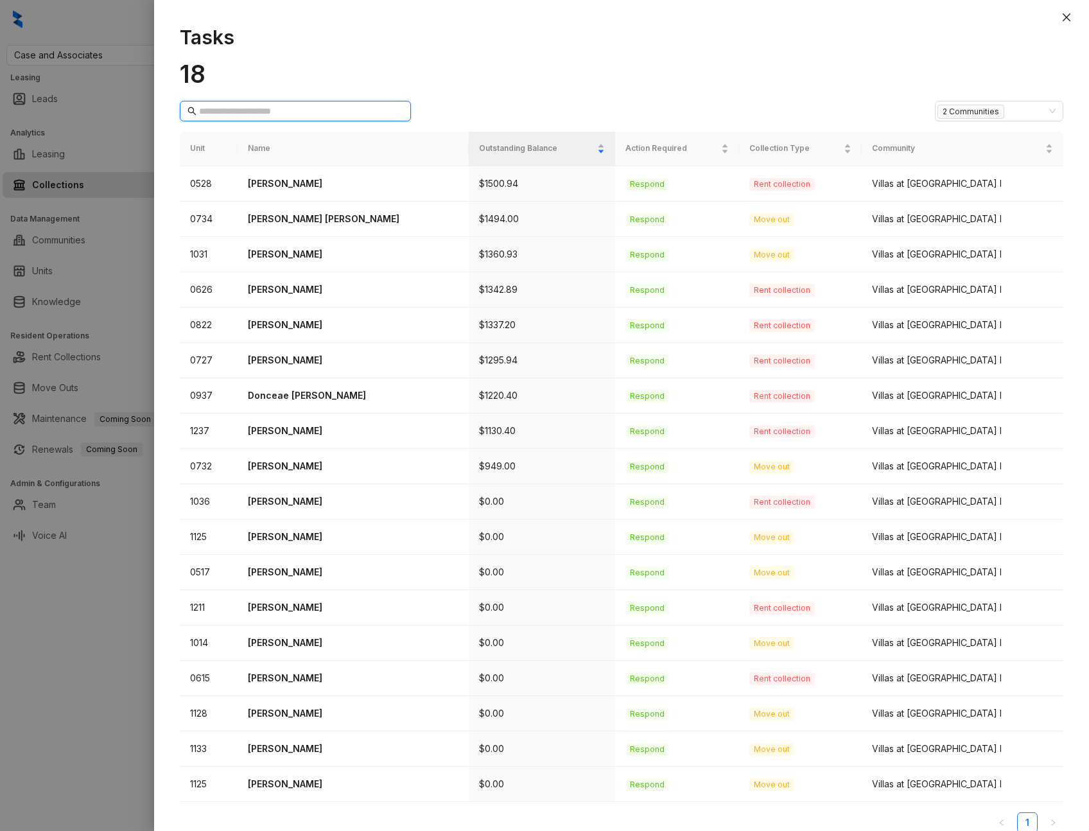
click at [265, 113] on input "text" at bounding box center [296, 111] width 194 height 14
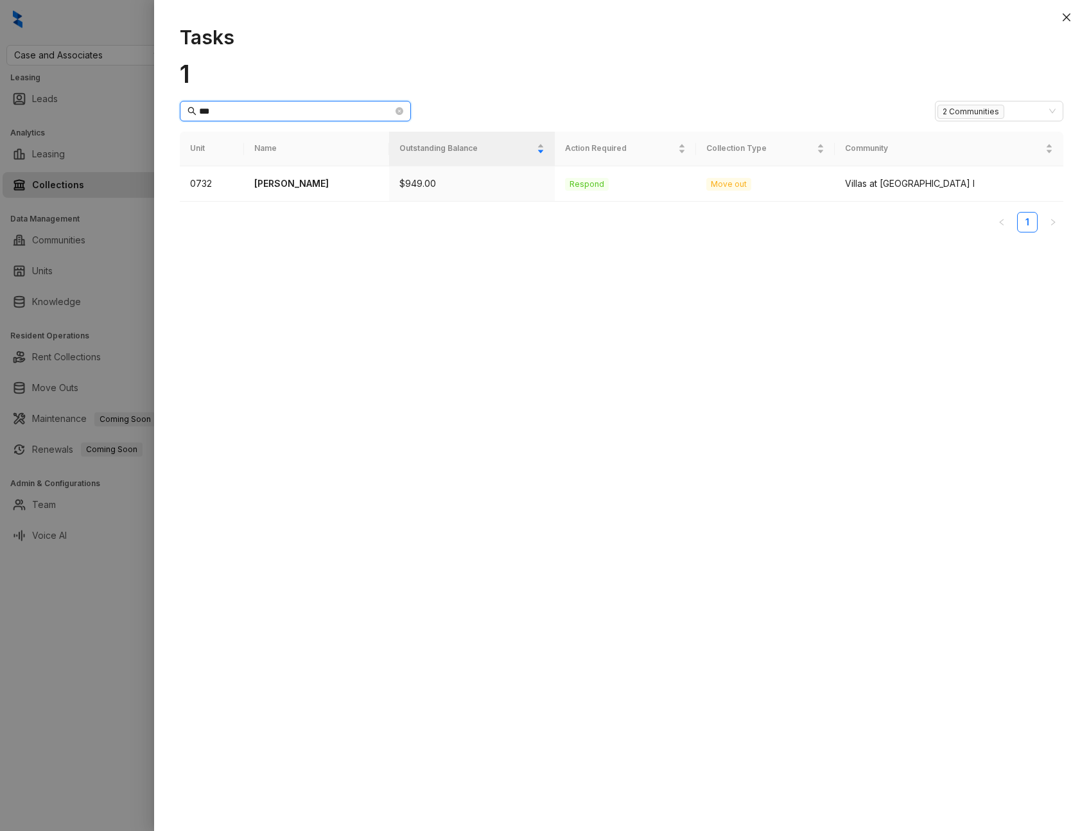
type input "****"
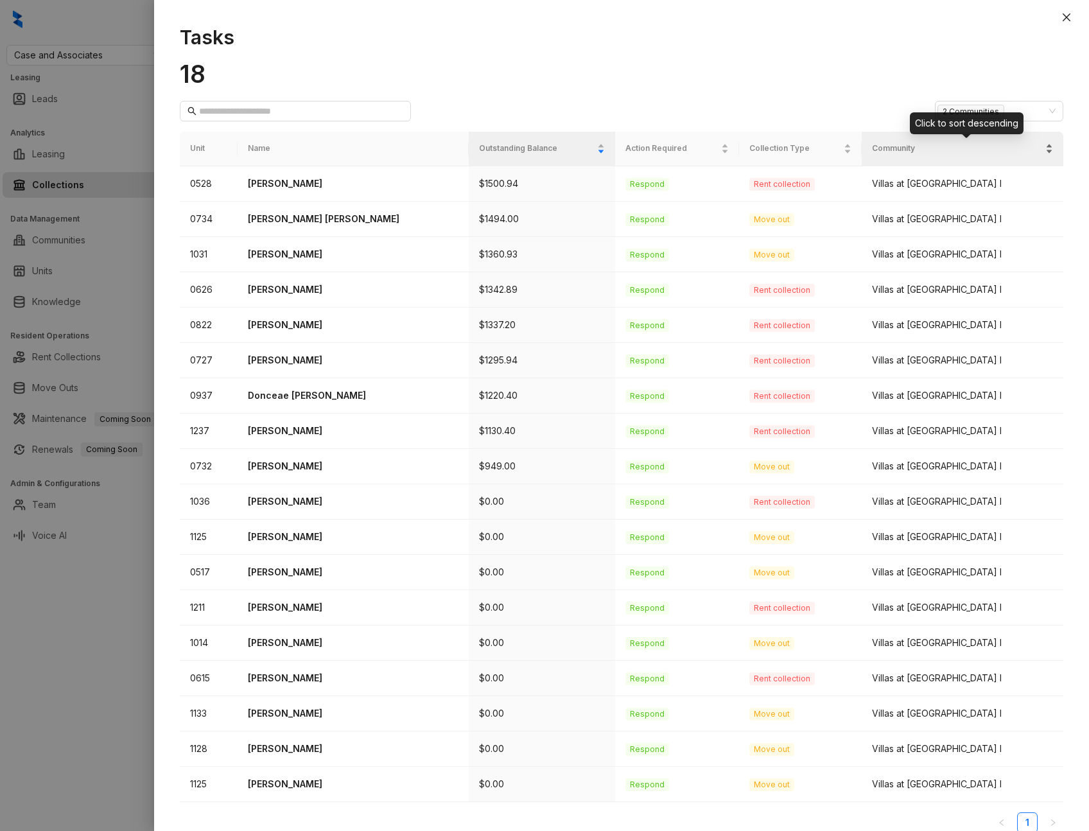
click at [957, 150] on span "Community" at bounding box center [957, 149] width 171 height 12
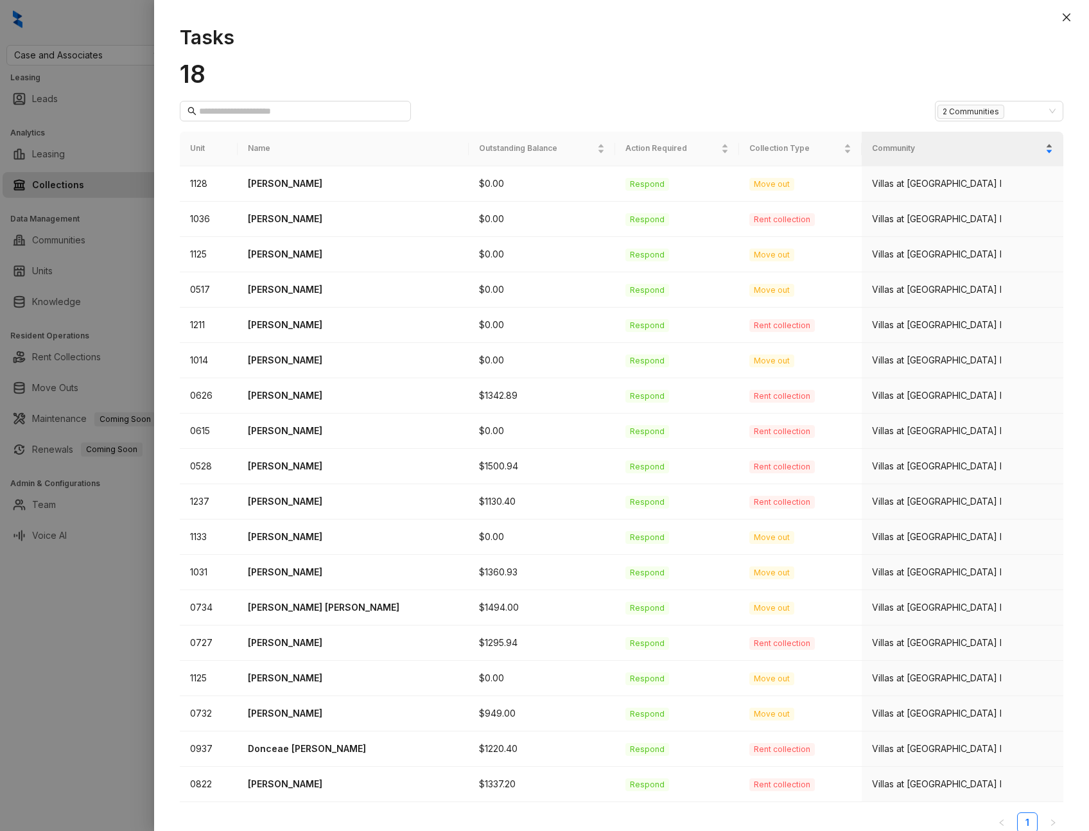
click at [914, 143] on span "Community" at bounding box center [957, 149] width 171 height 12
click at [915, 151] on span "Community" at bounding box center [957, 149] width 171 height 12
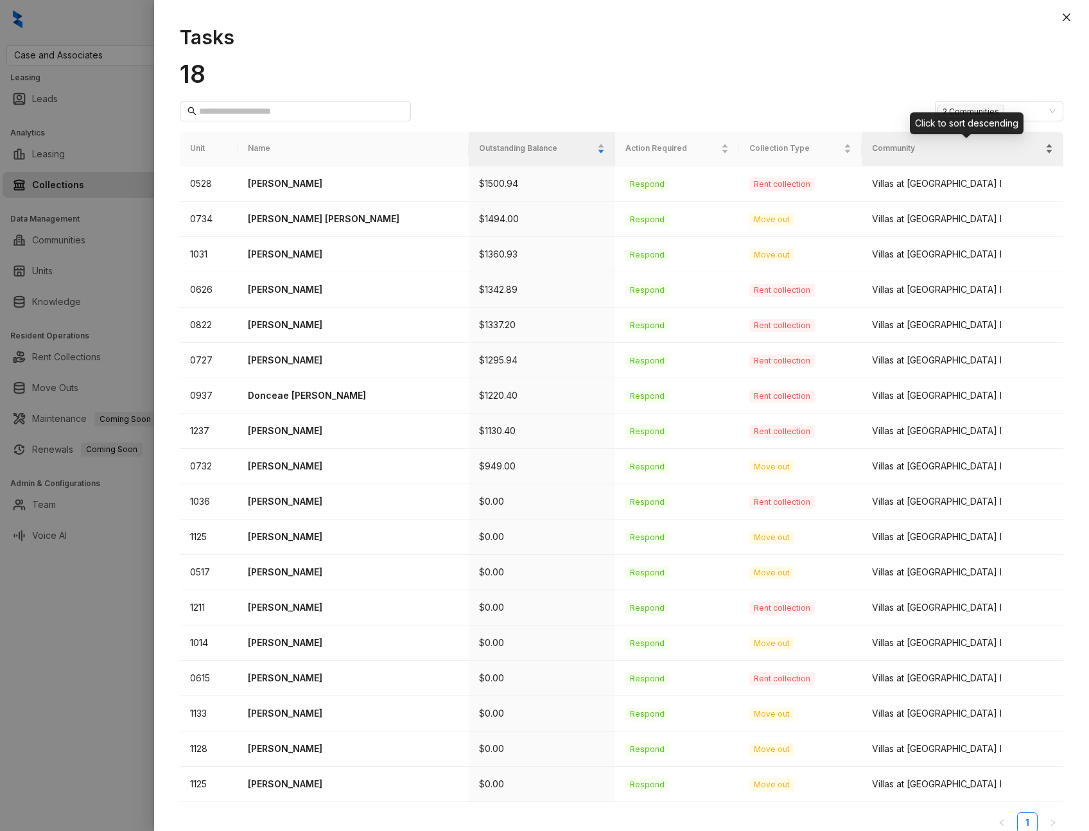
click at [918, 149] on span "Community" at bounding box center [957, 149] width 171 height 12
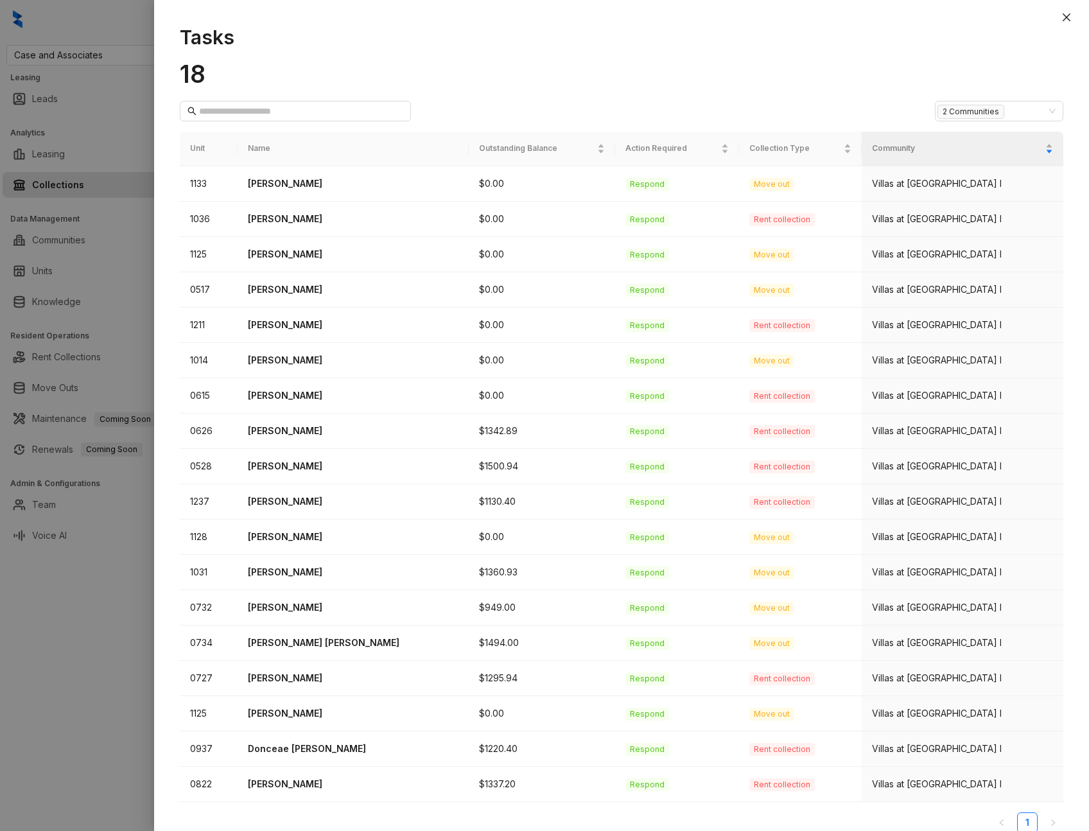
click at [50, 340] on div at bounding box center [544, 415] width 1089 height 831
